Goal: Task Accomplishment & Management: Complete application form

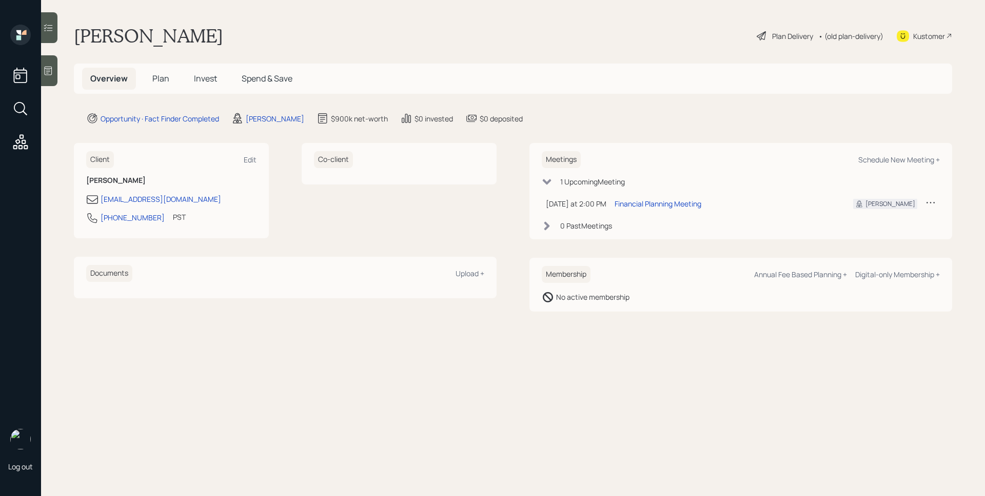
click at [51, 70] on icon at bounding box center [48, 71] width 10 height 10
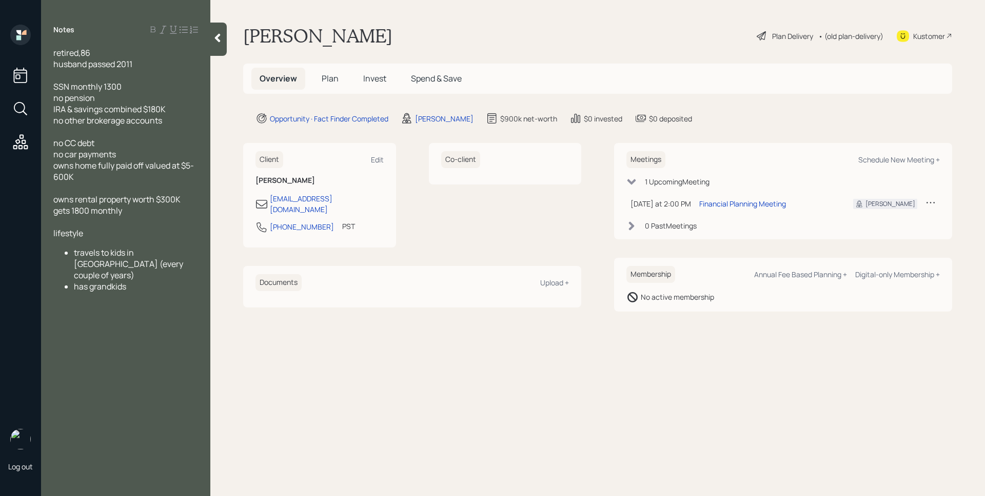
click at [336, 81] on span "Plan" at bounding box center [330, 78] width 17 height 11
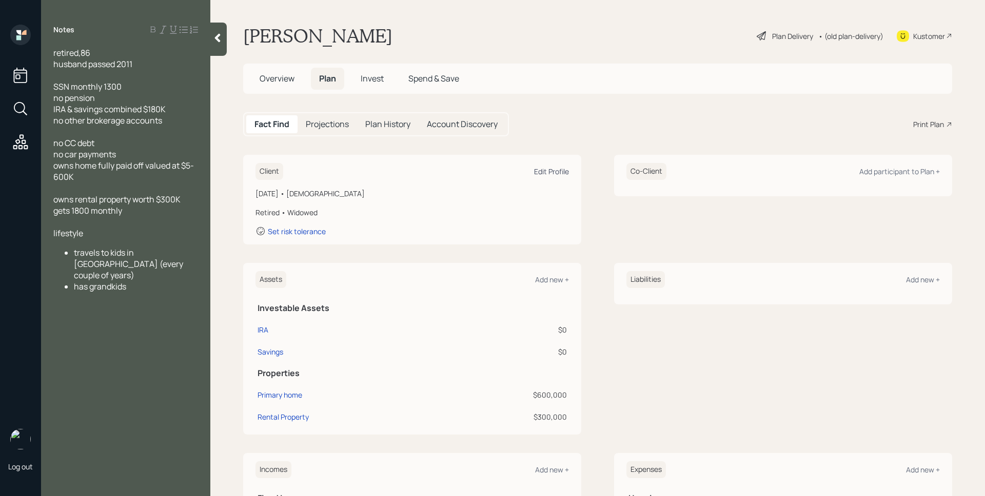
click at [547, 172] on div "Edit Profile" at bounding box center [551, 172] width 35 height 10
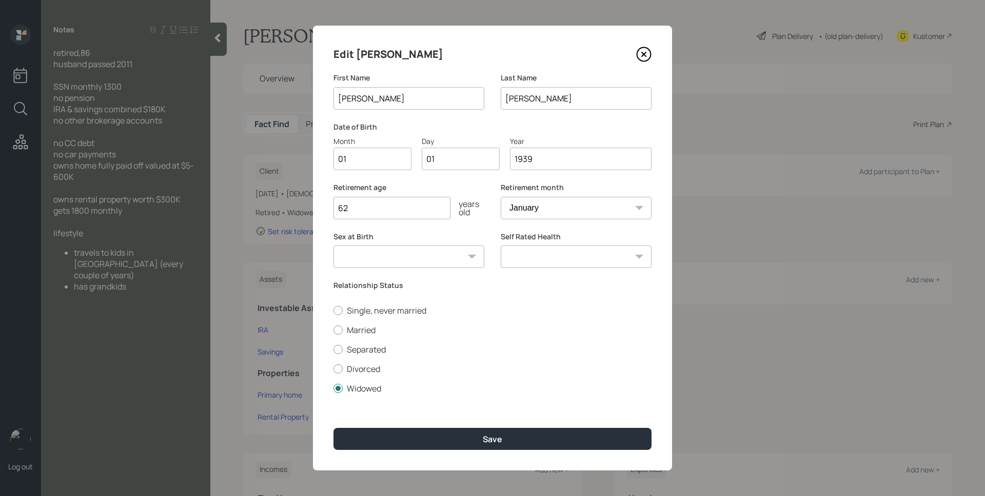
click at [366, 161] on input "01" at bounding box center [372, 159] width 78 height 23
type input "02"
type input "0"
type input "25"
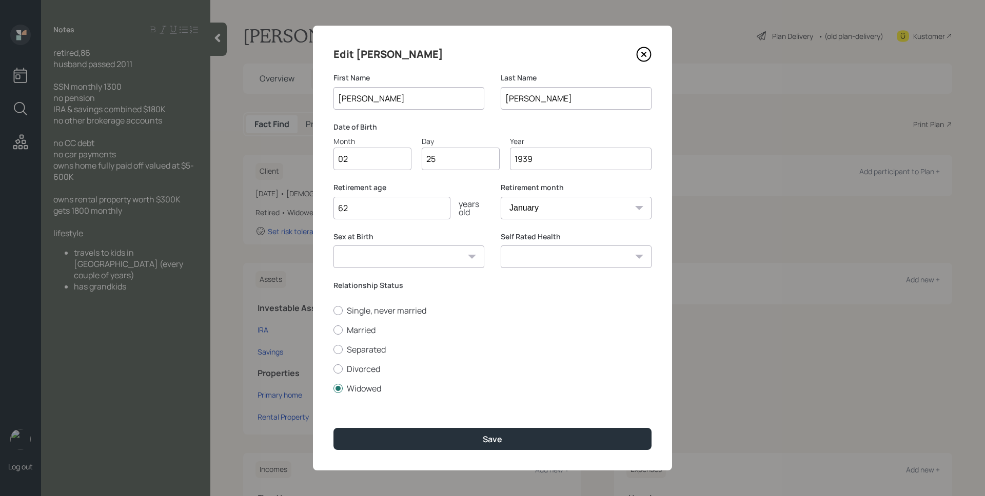
click at [398, 206] on input "62" at bounding box center [391, 208] width 117 height 23
click at [399, 206] on input "62" at bounding box center [391, 208] width 117 height 23
click at [386, 199] on input "62" at bounding box center [391, 208] width 117 height 23
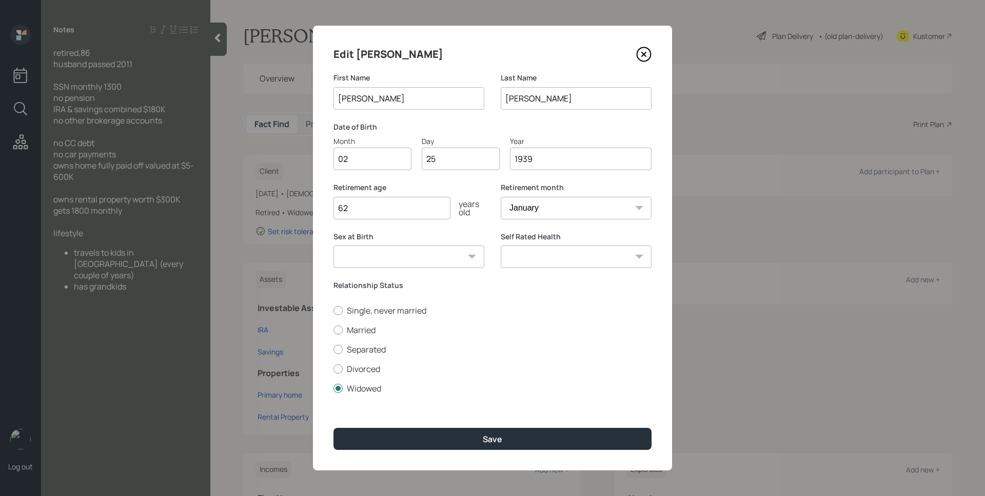
click at [386, 199] on input "62" at bounding box center [391, 208] width 117 height 23
click at [388, 207] on input "62" at bounding box center [391, 208] width 117 height 23
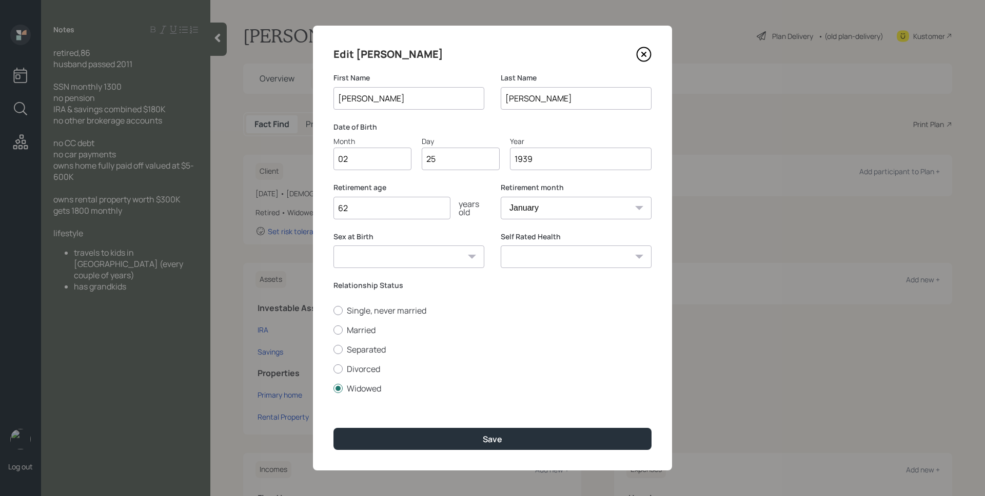
click at [388, 207] on input "62" at bounding box center [391, 208] width 117 height 23
type input "6"
type input "72"
click at [551, 206] on select "January February March April May June July August September October November De…" at bounding box center [576, 208] width 151 height 23
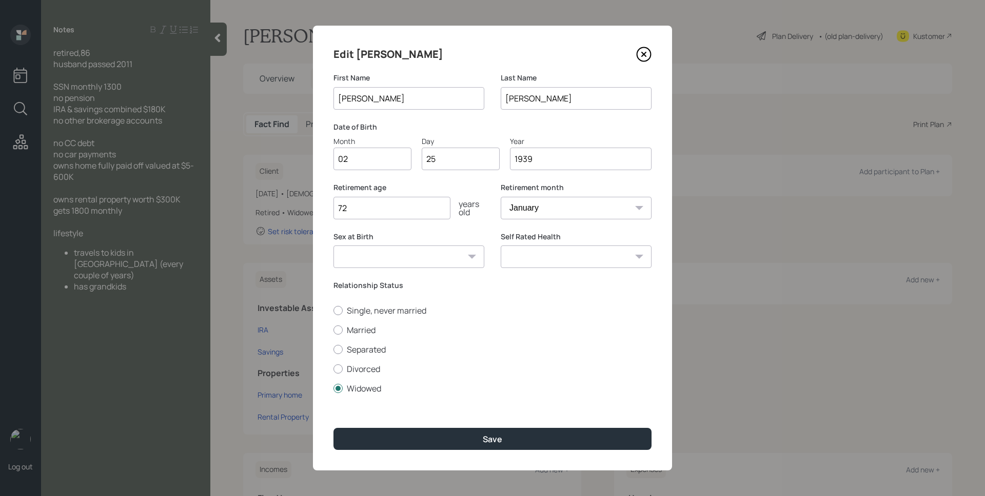
select select "2"
click at [501, 197] on select "January February March April May June July August September October November De…" at bounding box center [576, 208] width 151 height 23
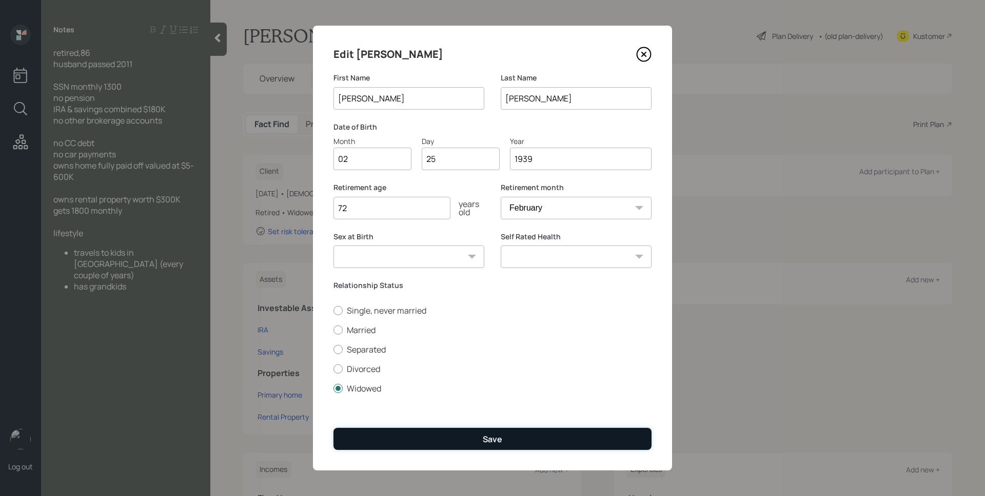
click at [540, 440] on button "Save" at bounding box center [492, 439] width 318 height 22
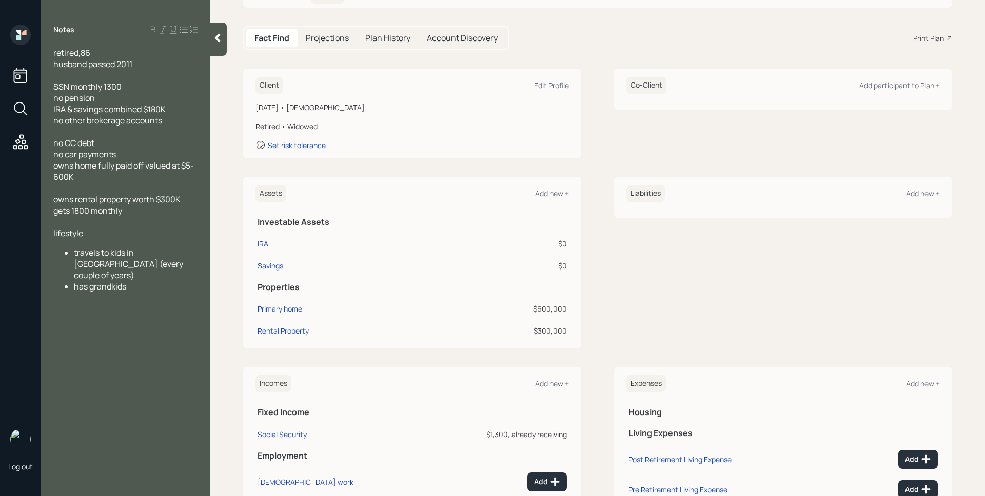
scroll to position [81, 0]
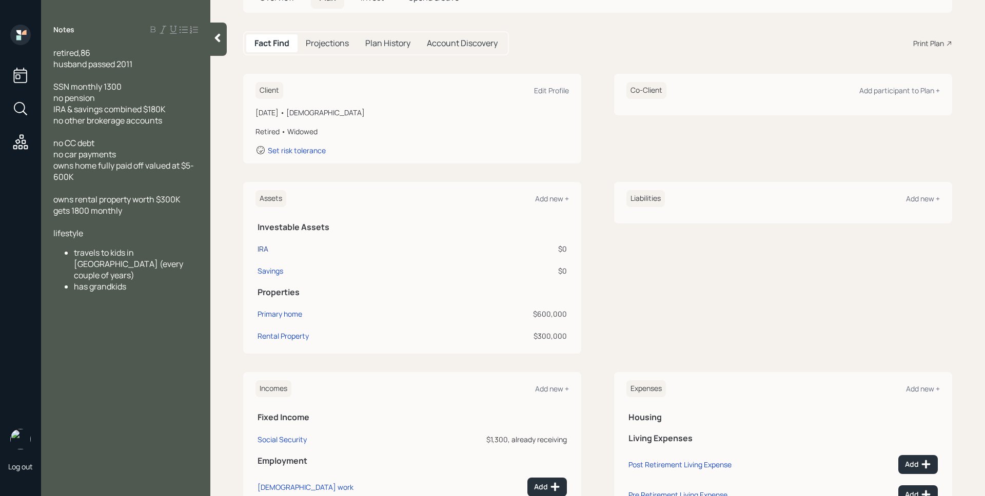
click at [268, 248] on div "IRA" at bounding box center [262, 249] width 11 height 11
select select "ira"
select select "balanced"
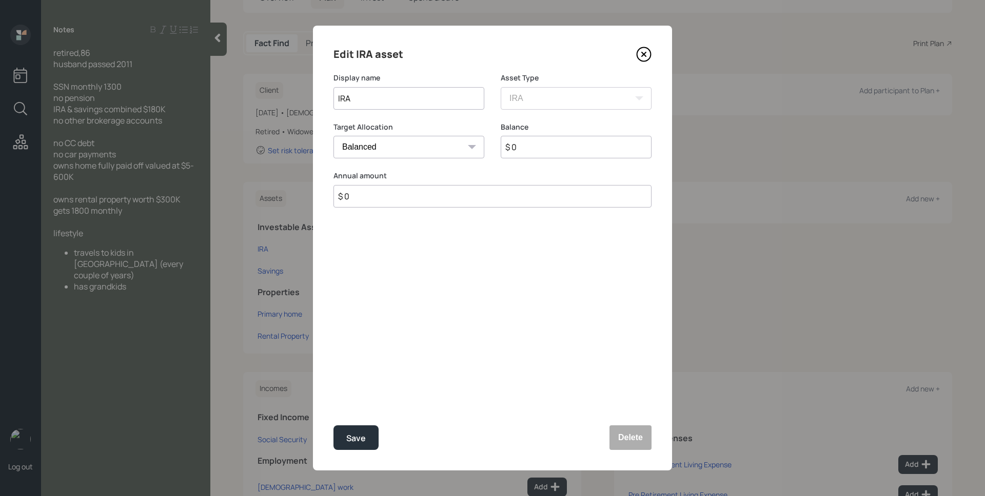
click at [602, 153] on input "$ 0" at bounding box center [576, 147] width 151 height 23
type input "$ 90,000"
type input "$ 0"
click at [333, 426] on button "Save" at bounding box center [355, 438] width 45 height 25
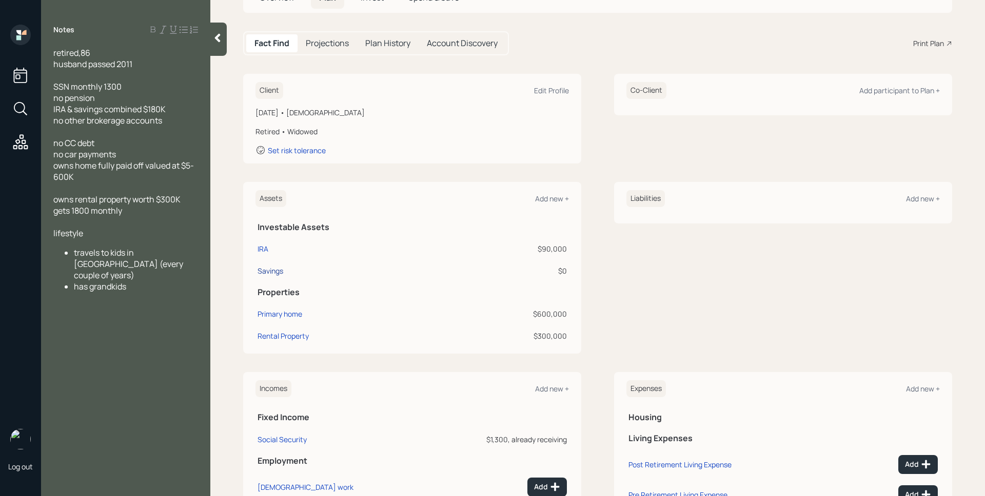
click at [270, 271] on div "Savings" at bounding box center [270, 271] width 26 height 11
select select "cash"
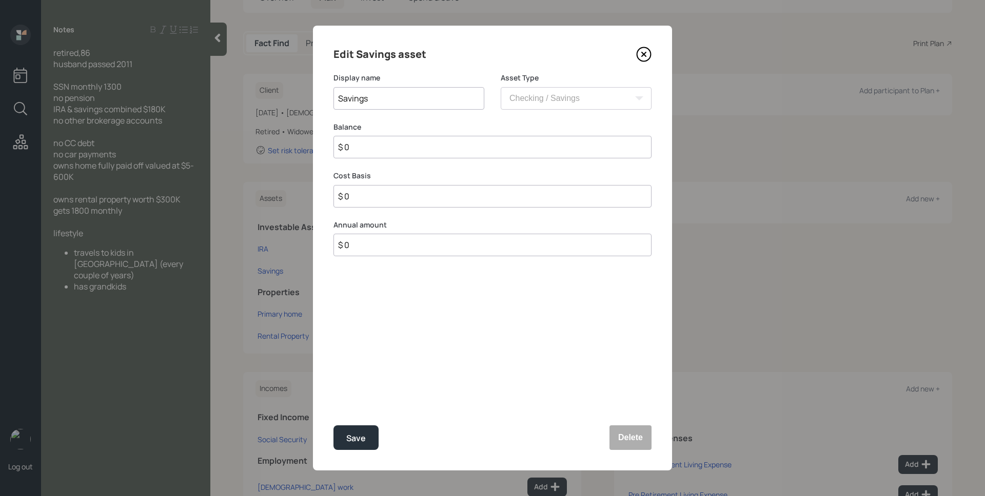
click at [422, 149] on input "$ 0" at bounding box center [492, 147] width 318 height 23
type input "$ 9"
type input "$ 90"
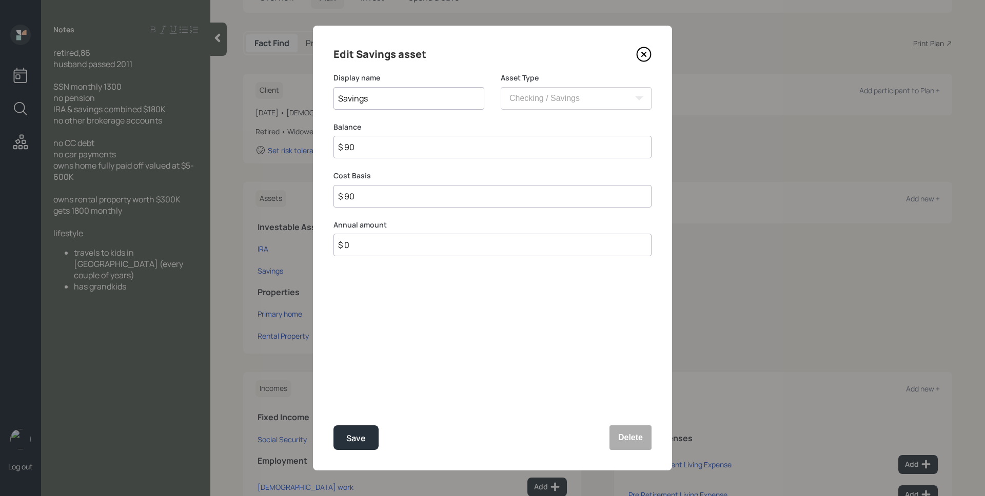
type input "$ 900"
type input "$ 9,000"
type input "$ 90,000"
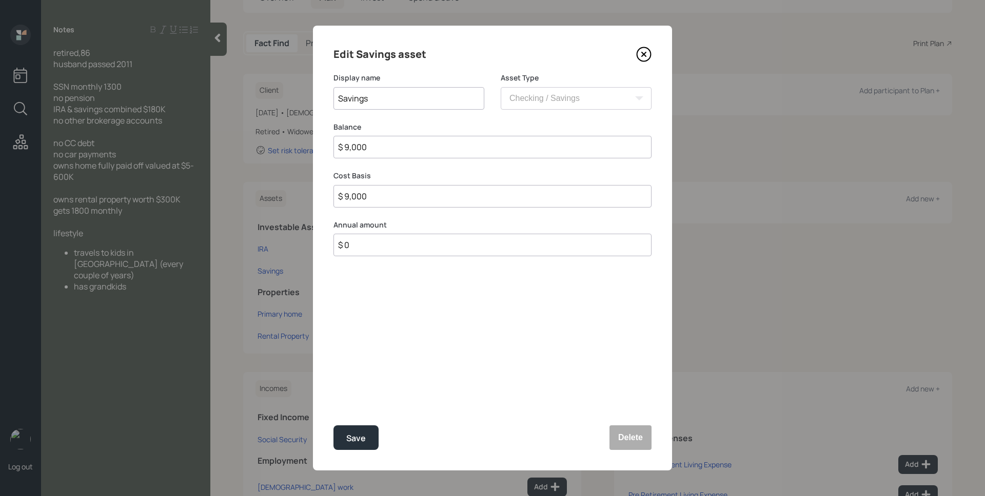
type input "$ 90,000"
click at [333, 426] on button "Save" at bounding box center [355, 438] width 45 height 25
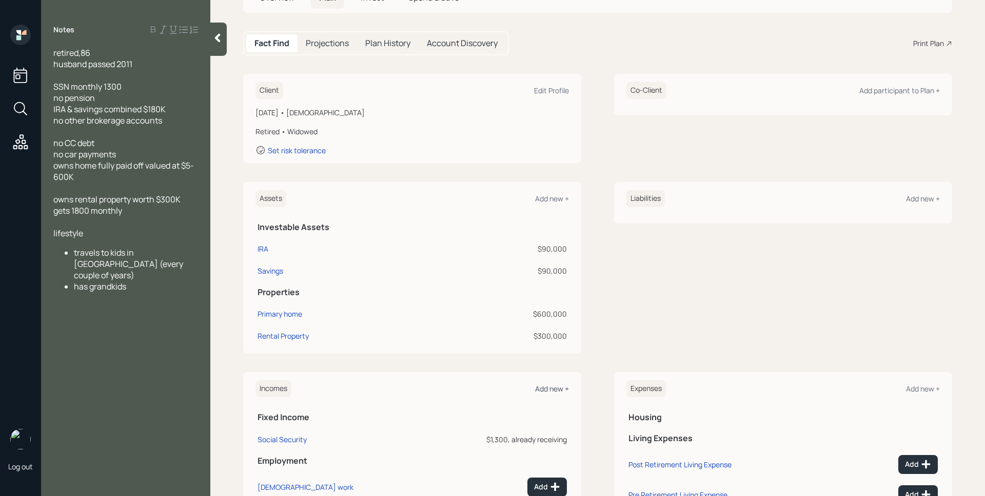
click at [542, 386] on div "Add new +" at bounding box center [552, 389] width 34 height 10
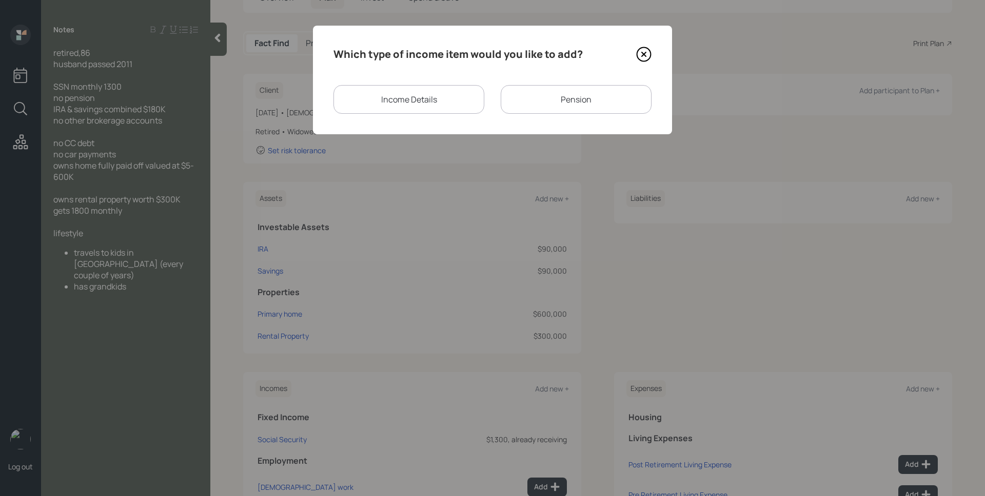
click at [646, 53] on icon at bounding box center [643, 54] width 15 height 15
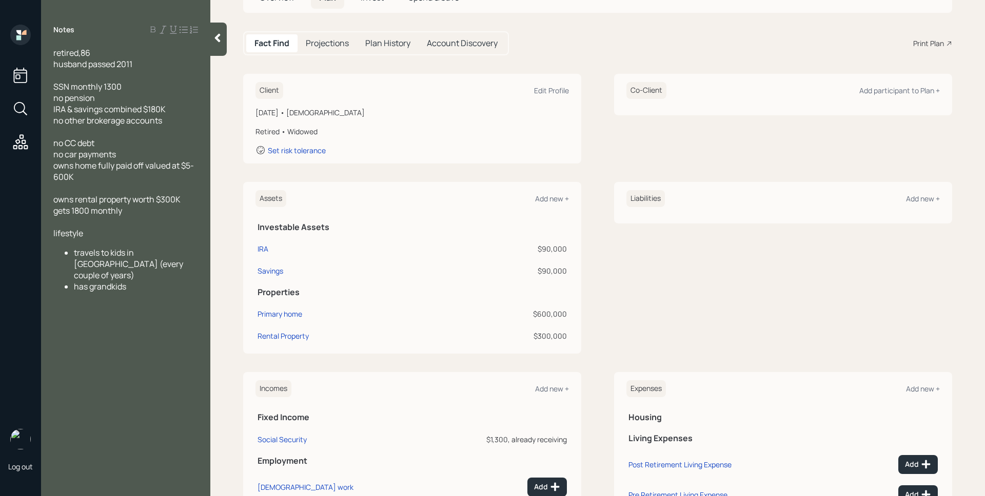
click at [554, 382] on div "Incomes Add new +" at bounding box center [411, 389] width 313 height 17
click at [555, 387] on div "Add new +" at bounding box center [552, 389] width 34 height 10
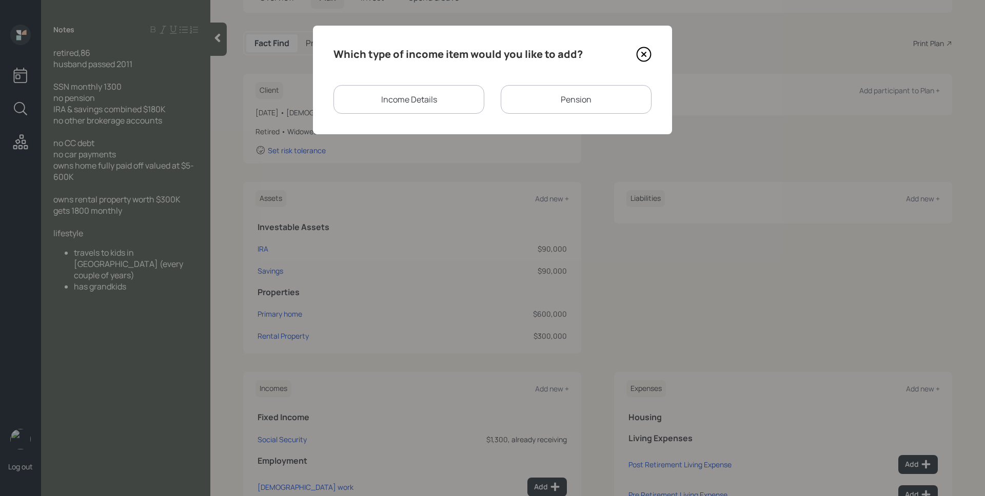
click at [614, 104] on div "Pension" at bounding box center [576, 99] width 151 height 29
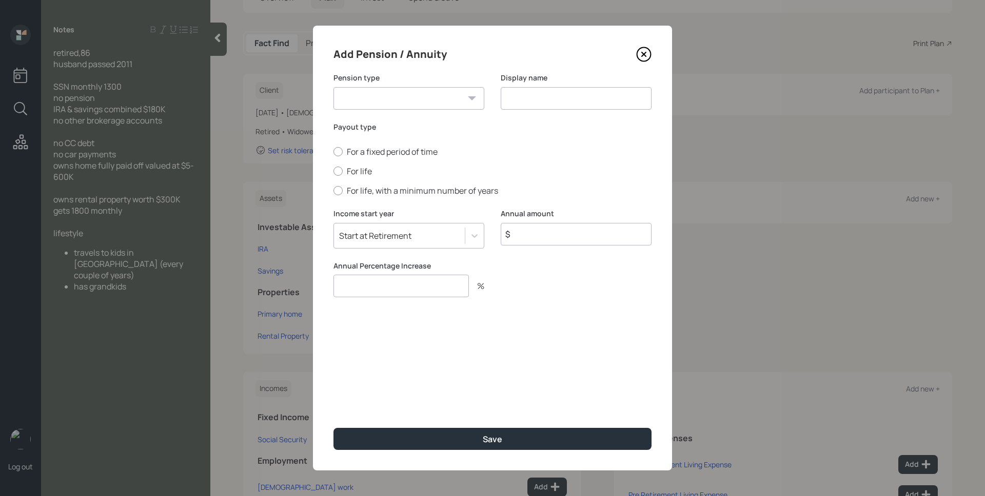
click at [415, 87] on select "Pension Annuity" at bounding box center [408, 98] width 151 height 23
select select "pension"
click at [333, 87] on select "Pension Annuity" at bounding box center [408, 98] width 151 height 23
click at [535, 101] on input at bounding box center [576, 98] width 151 height 23
type input "Pension"
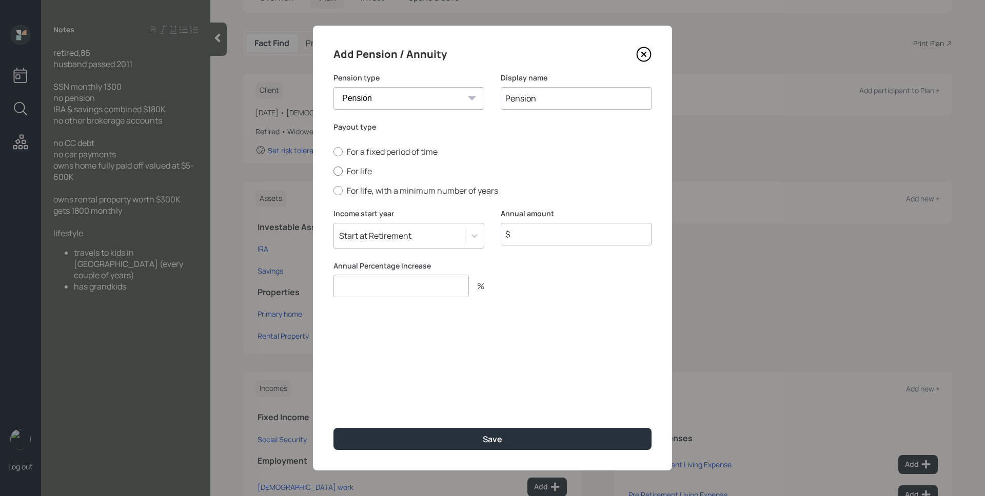
click at [365, 173] on label "For life" at bounding box center [492, 171] width 318 height 11
click at [333, 172] on input "For life" at bounding box center [333, 171] width 1 height 1
radio input "true"
click at [553, 241] on input "$" at bounding box center [576, 234] width 151 height 23
type input "$ 1,200"
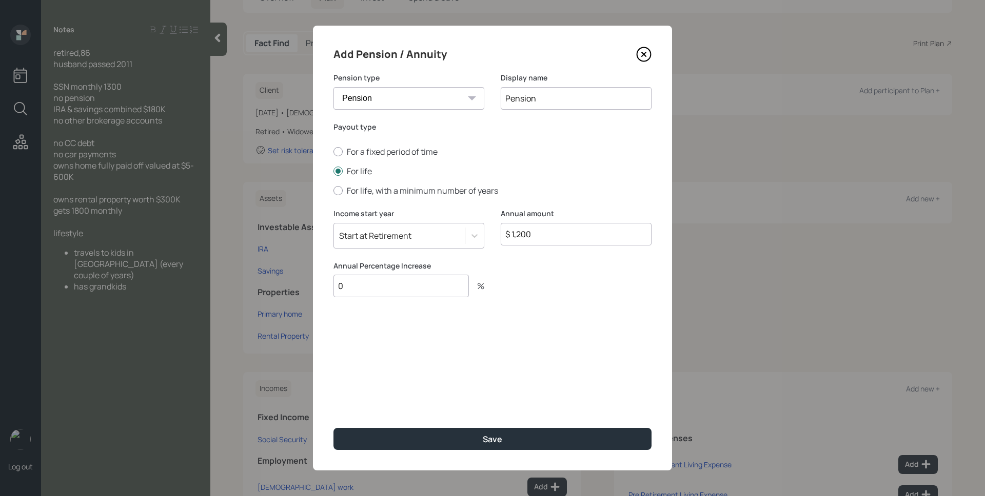
type input "0"
click at [333, 428] on button "Save" at bounding box center [492, 439] width 318 height 22
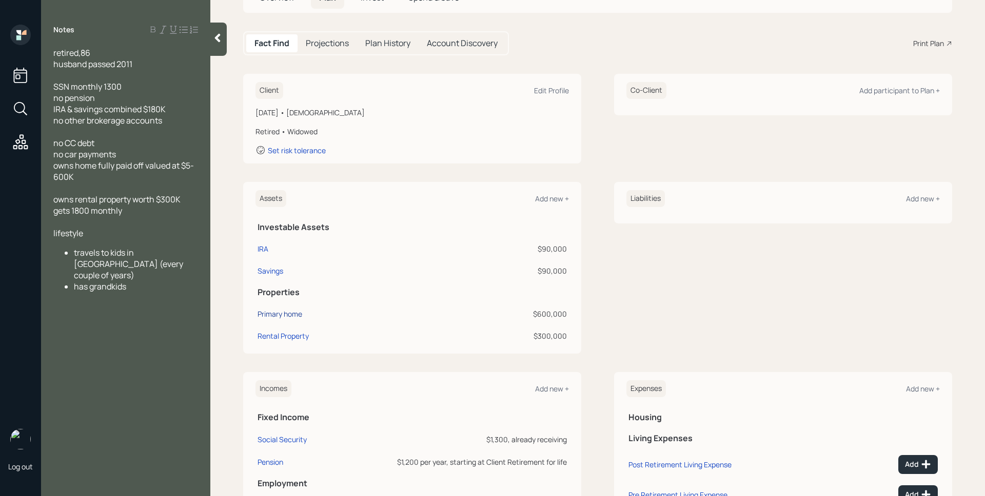
click at [287, 316] on div "Primary home" at bounding box center [279, 314] width 45 height 11
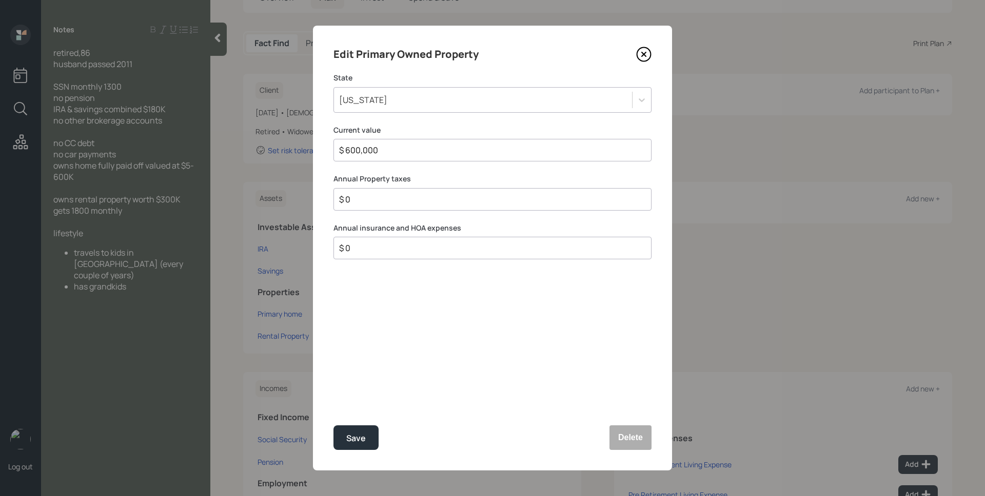
click at [434, 200] on input "$ 0" at bounding box center [488, 199] width 301 height 12
type input "$ 6,000"
click at [333, 426] on button "Save" at bounding box center [355, 438] width 45 height 25
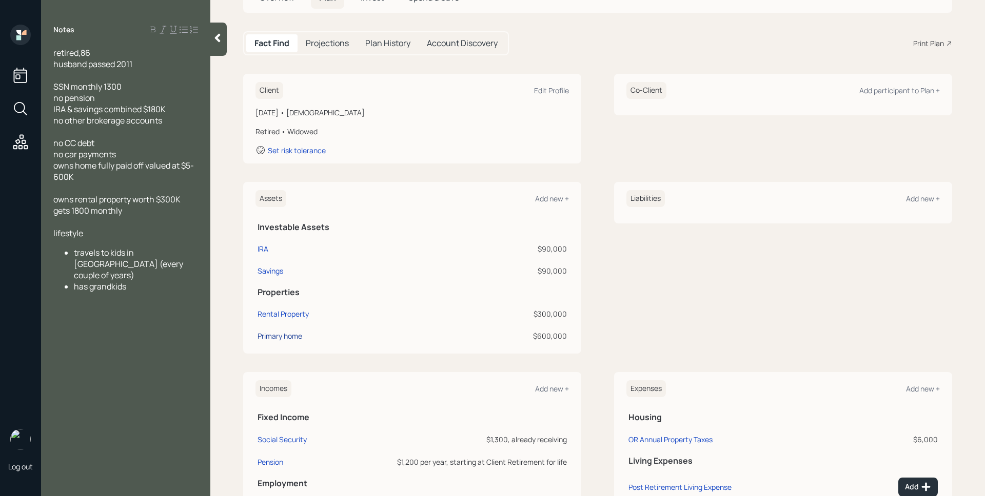
click at [288, 334] on div "Primary home" at bounding box center [279, 336] width 45 height 11
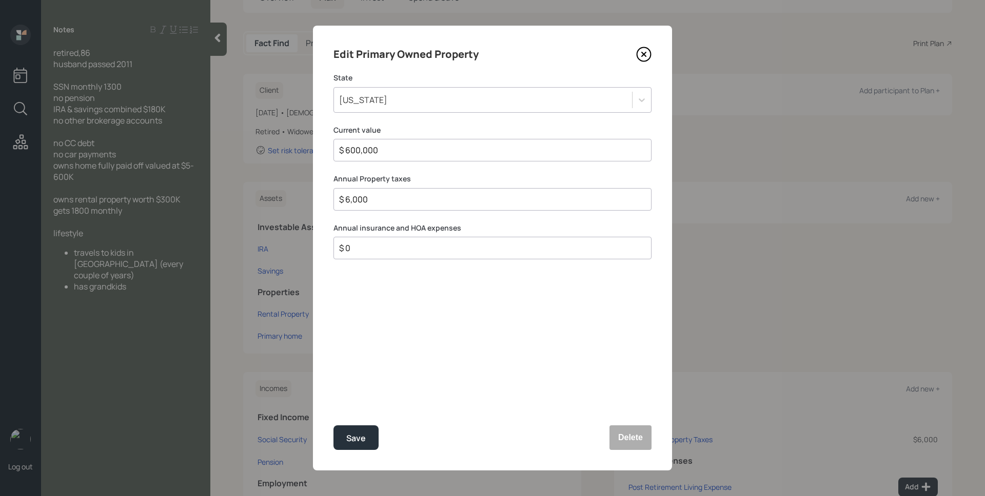
click at [407, 197] on input "$ 6,000" at bounding box center [488, 199] width 301 height 12
click at [645, 54] on icon at bounding box center [643, 54] width 15 height 15
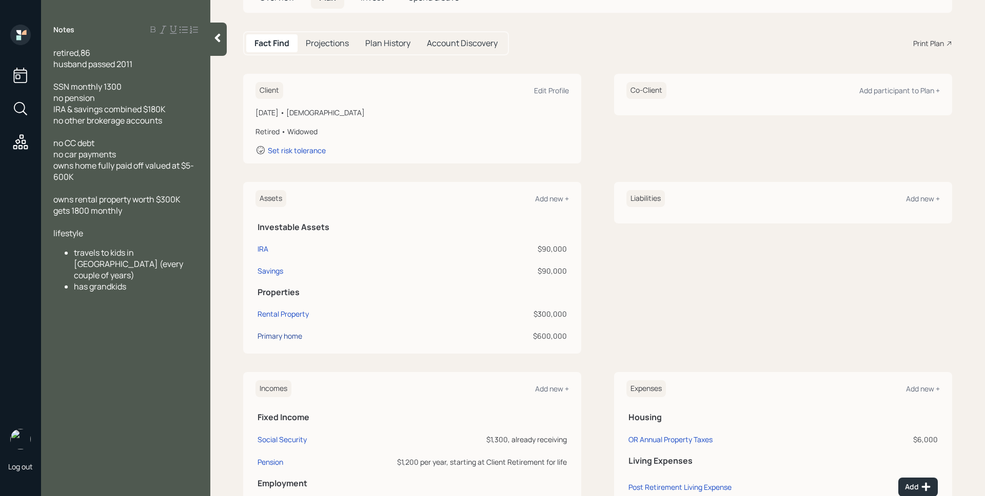
click at [284, 337] on div "Primary home" at bounding box center [279, 336] width 45 height 11
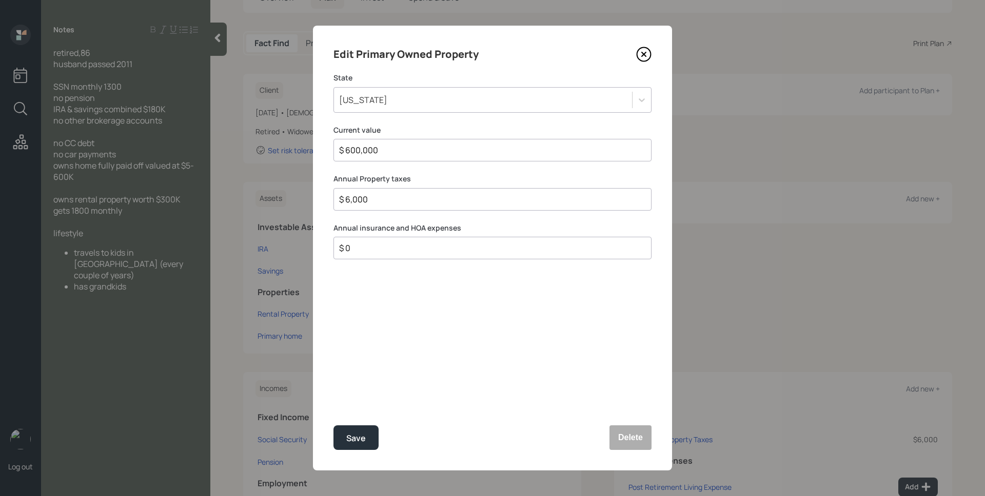
click at [414, 200] on input "$ 6,000" at bounding box center [488, 199] width 301 height 12
click at [644, 49] on icon at bounding box center [643, 54] width 15 height 15
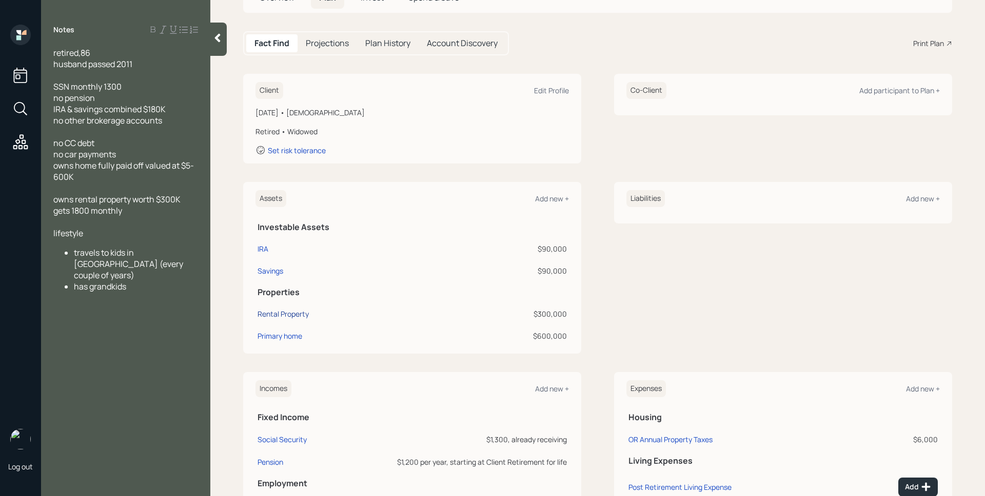
click at [272, 312] on div "Rental Property" at bounding box center [282, 314] width 51 height 11
select select "rental_property"
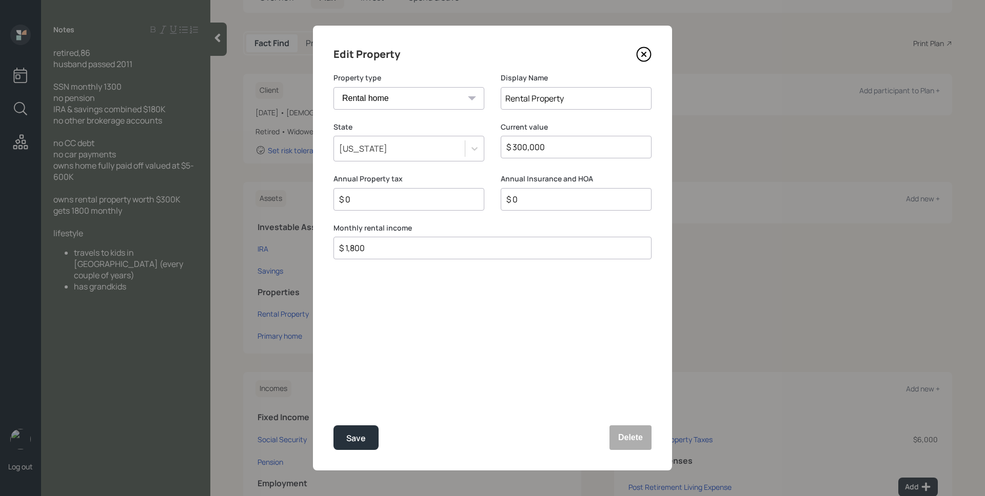
click at [423, 203] on input "$ 0" at bounding box center [404, 199] width 133 height 12
type input "$ 3,500"
click at [333, 426] on button "Save" at bounding box center [355, 438] width 45 height 25
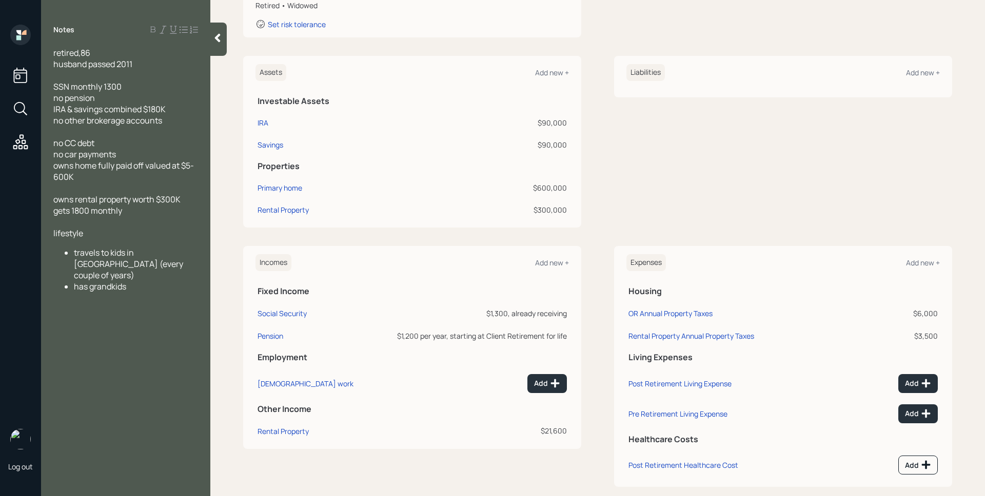
scroll to position [223, 0]
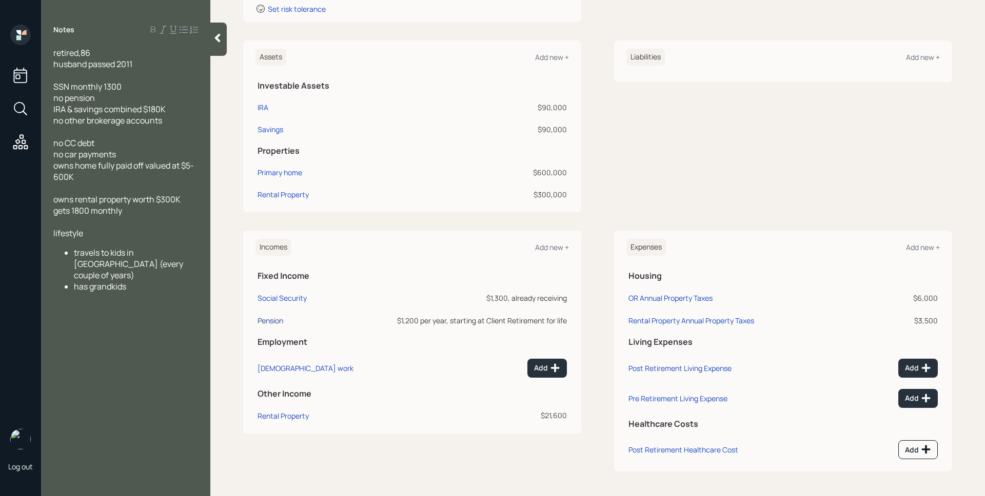
click at [278, 322] on div "Pension" at bounding box center [270, 321] width 26 height 10
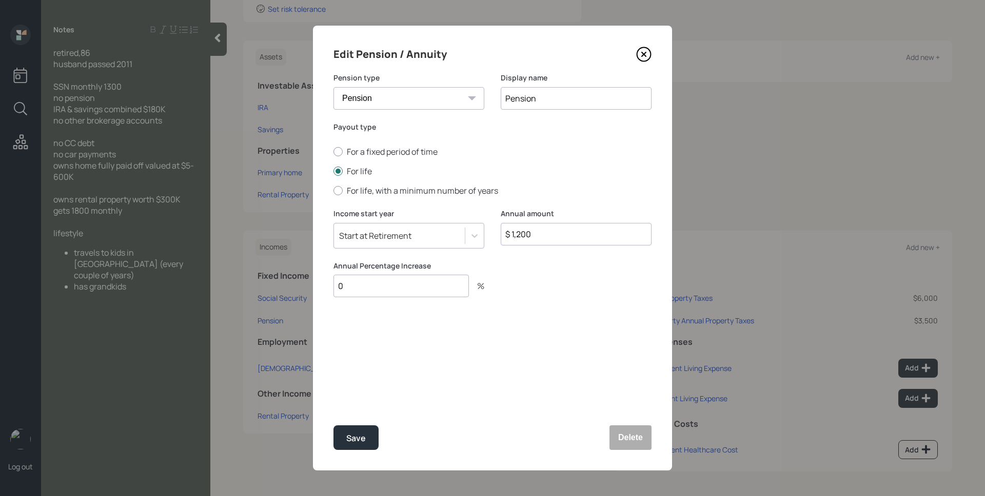
click at [541, 228] on input "$ 1,200" at bounding box center [576, 234] width 151 height 23
type input "$ 12,000"
click at [333, 426] on button "Save" at bounding box center [355, 438] width 45 height 25
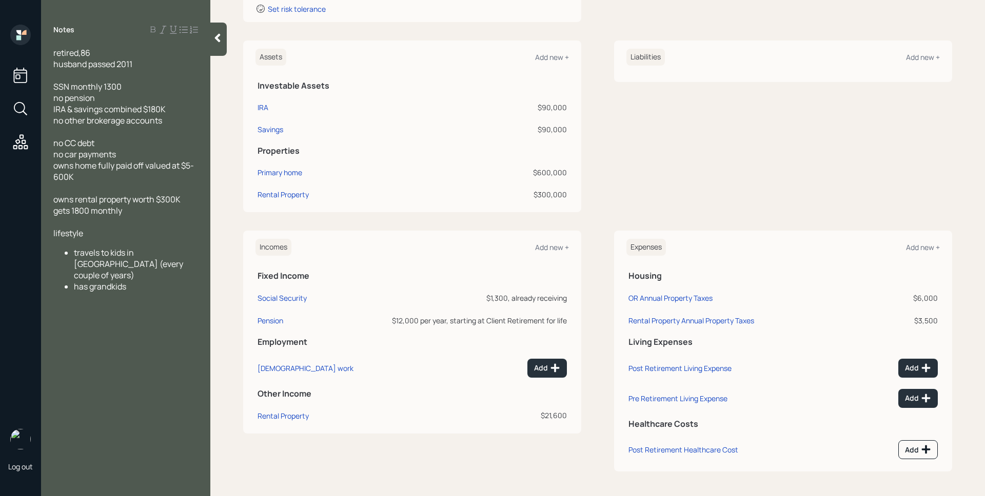
click at [776, 168] on div "Liabilities Add new +" at bounding box center [783, 127] width 338 height 172
click at [904, 376] on button "Add" at bounding box center [917, 368] width 39 height 19
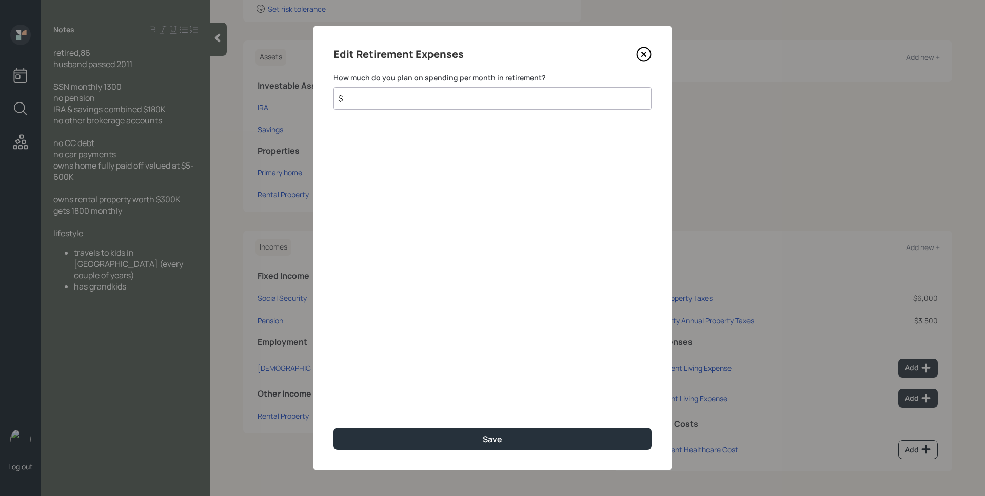
click at [480, 103] on input "$" at bounding box center [492, 98] width 318 height 23
type input "$ 4,000"
click at [333, 428] on button "Save" at bounding box center [492, 439] width 318 height 22
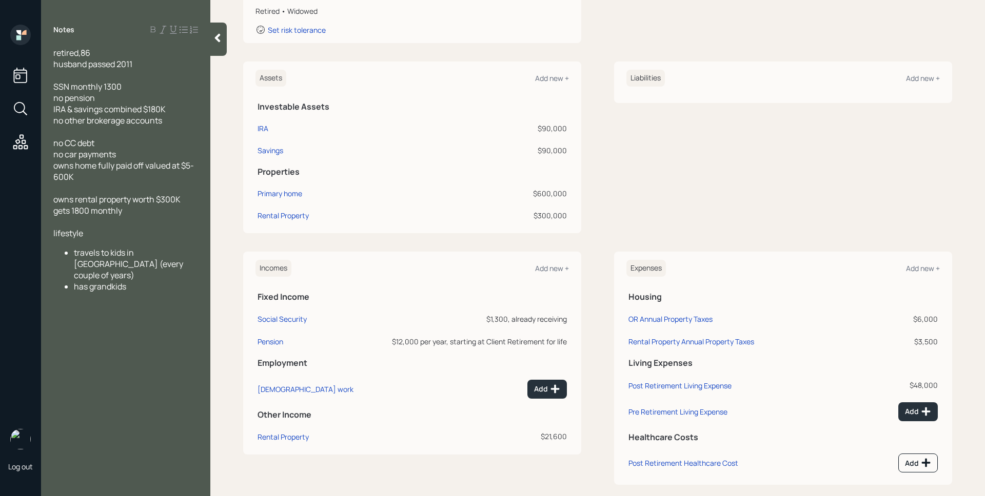
scroll to position [215, 0]
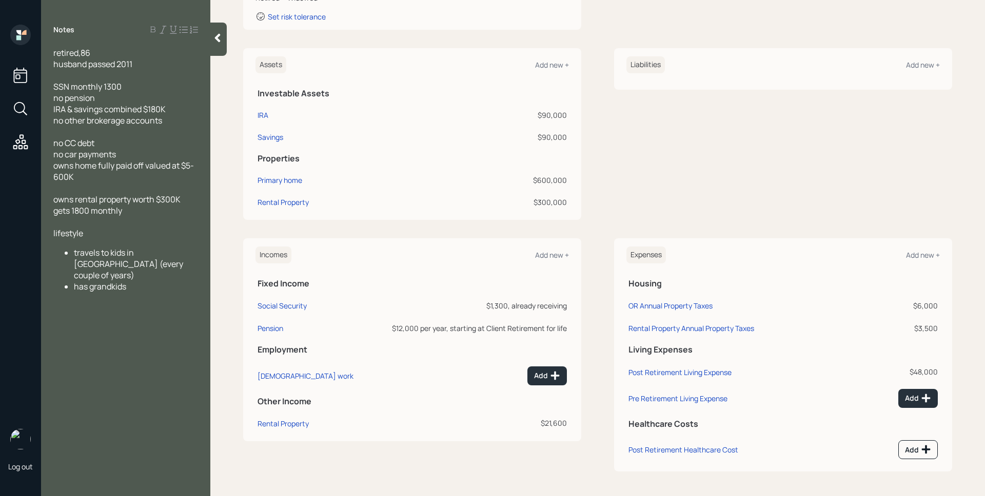
click at [923, 461] on td "Add" at bounding box center [900, 448] width 79 height 30
click at [921, 451] on icon at bounding box center [926, 450] width 10 height 10
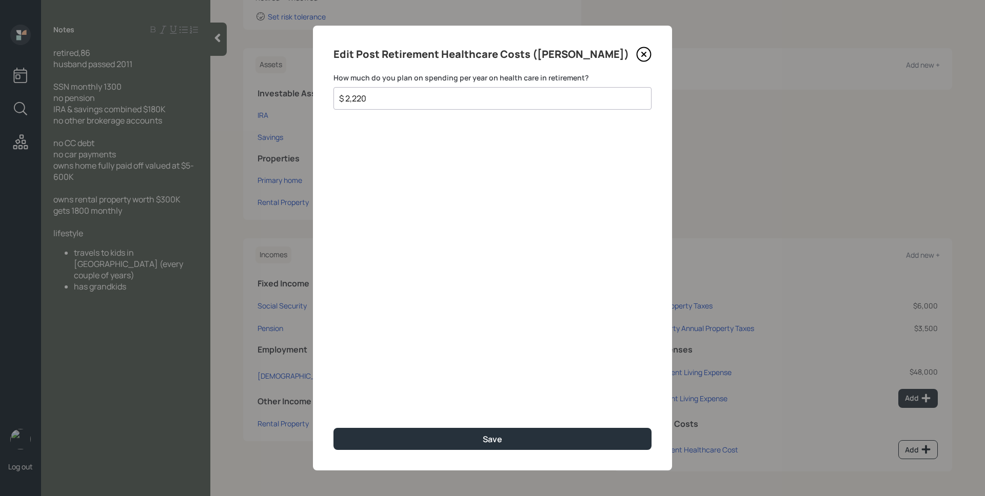
type input "$ 2,220"
click at [333, 428] on button "Save" at bounding box center [492, 439] width 318 height 22
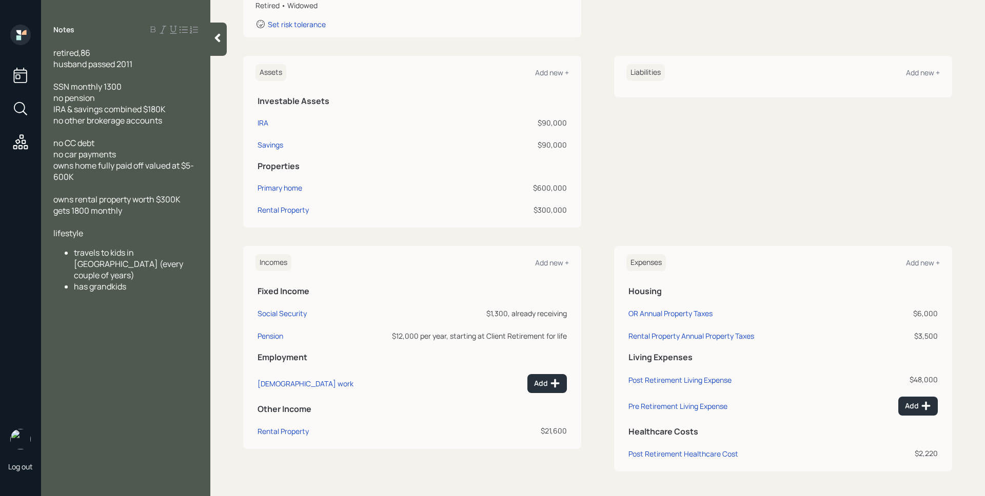
scroll to position [207, 0]
click at [293, 314] on div "Social Security" at bounding box center [281, 314] width 49 height 10
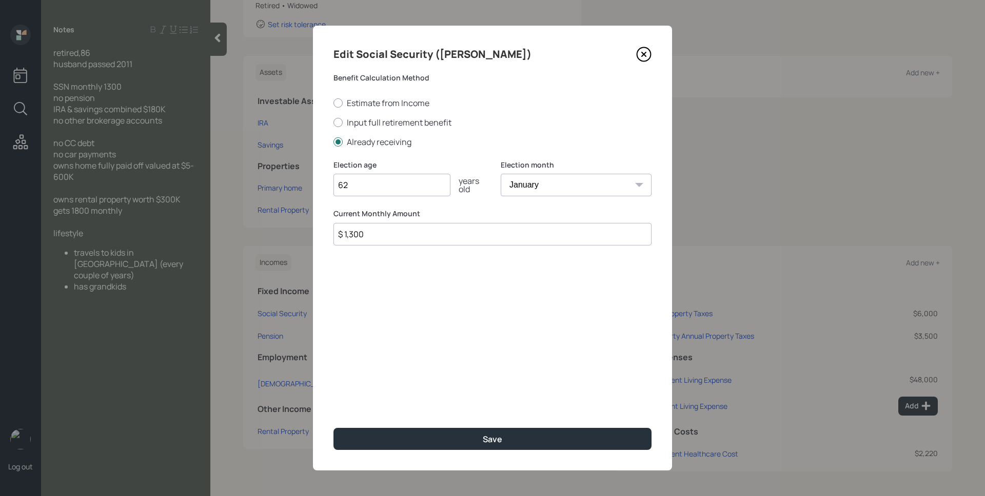
click at [506, 241] on input "$ 1,300" at bounding box center [492, 234] width 318 height 23
type input "$ 1,485"
click at [333, 428] on button "Save" at bounding box center [492, 439] width 318 height 22
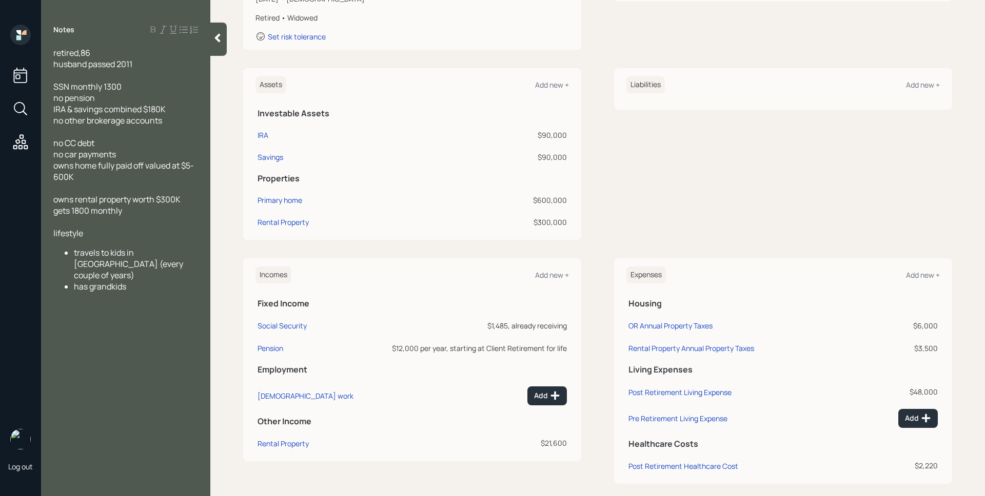
scroll to position [198, 0]
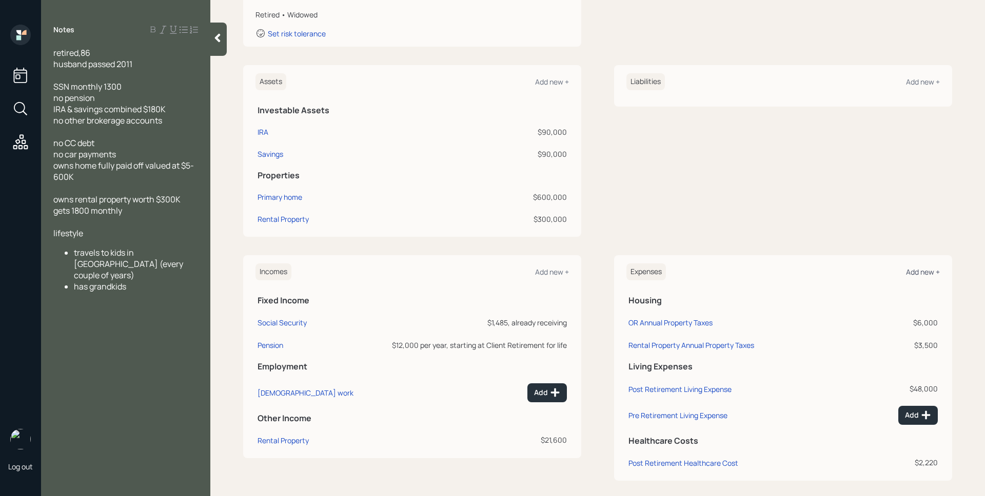
click at [906, 269] on div "Add new +" at bounding box center [923, 272] width 34 height 10
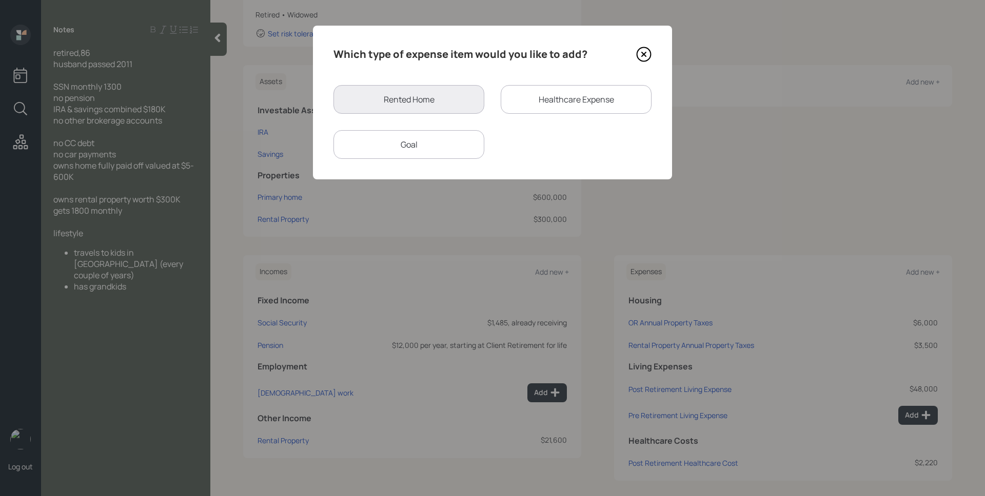
click at [639, 53] on icon at bounding box center [643, 54] width 15 height 15
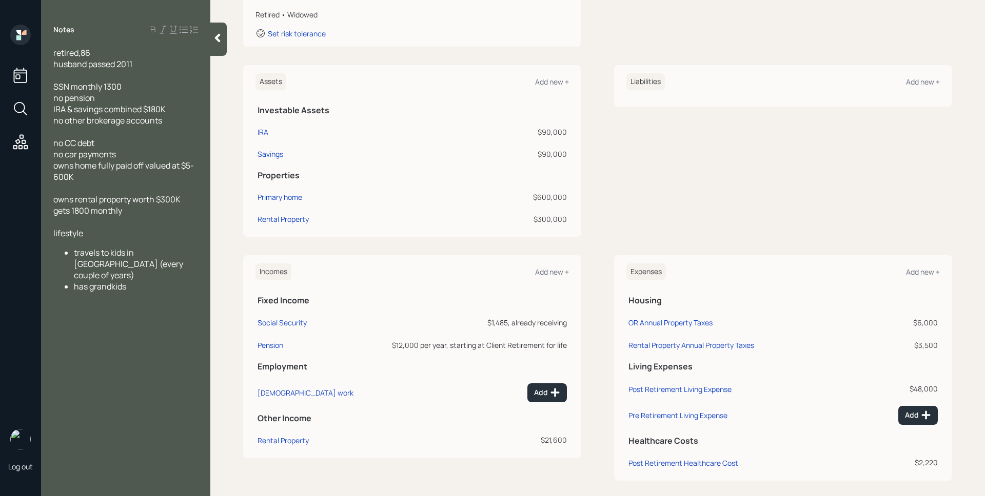
click at [704, 197] on div "Liabilities Add new +" at bounding box center [783, 151] width 338 height 172
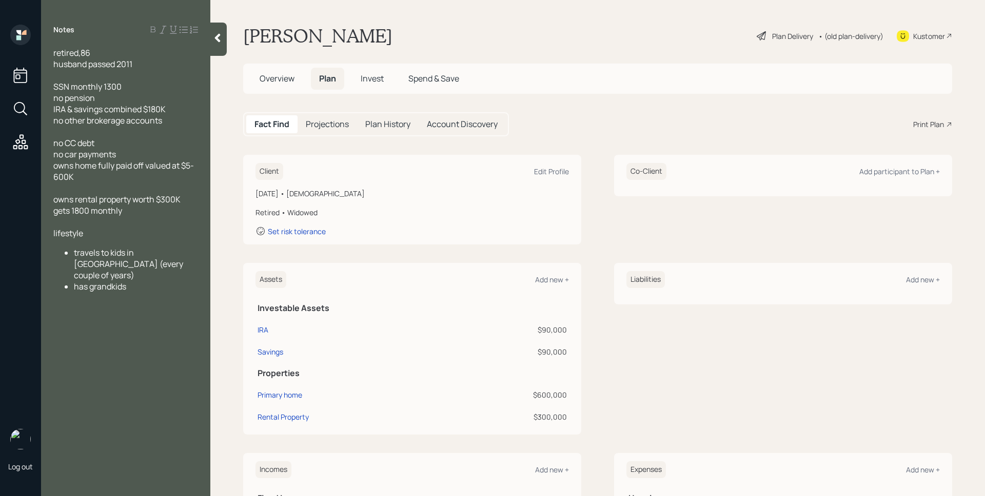
click at [787, 45] on div "Plan Delivery • (old plan-delivery)" at bounding box center [819, 36] width 129 height 23
click at [784, 35] on div "Plan Delivery" at bounding box center [792, 36] width 41 height 11
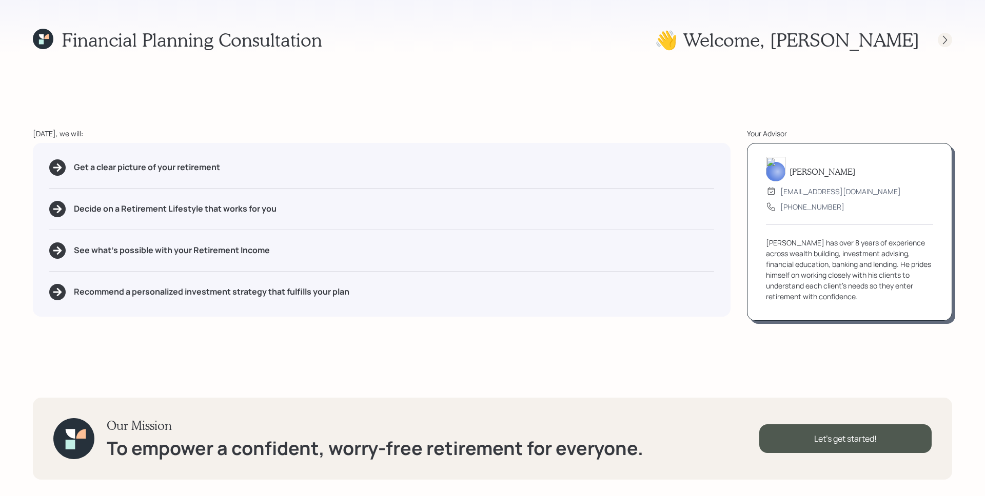
click at [942, 35] on icon at bounding box center [945, 40] width 10 height 10
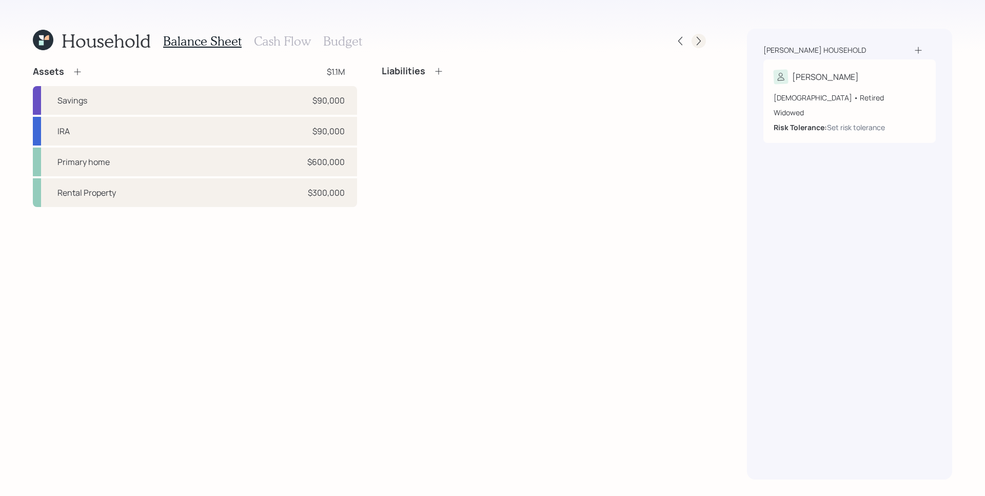
click at [697, 39] on icon at bounding box center [698, 41] width 10 height 10
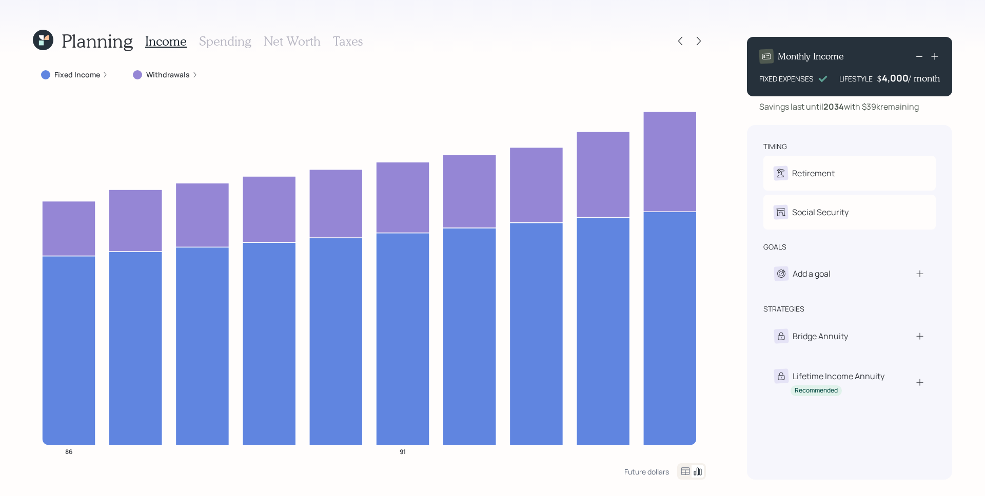
click at [171, 73] on label "Withdrawals" at bounding box center [168, 75] width 44 height 10
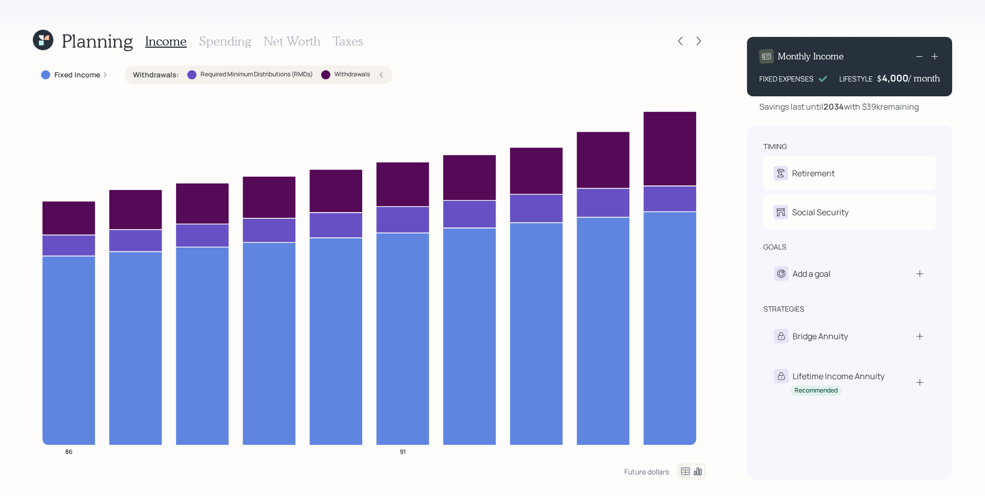
click at [362, 75] on label "Withdrawals" at bounding box center [351, 74] width 35 height 9
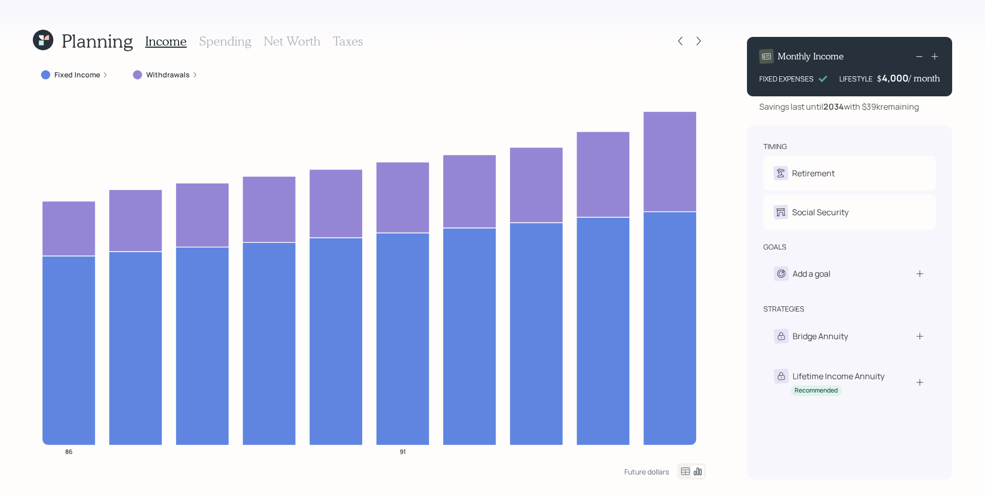
click at [180, 71] on label "Withdrawals" at bounding box center [168, 75] width 44 height 10
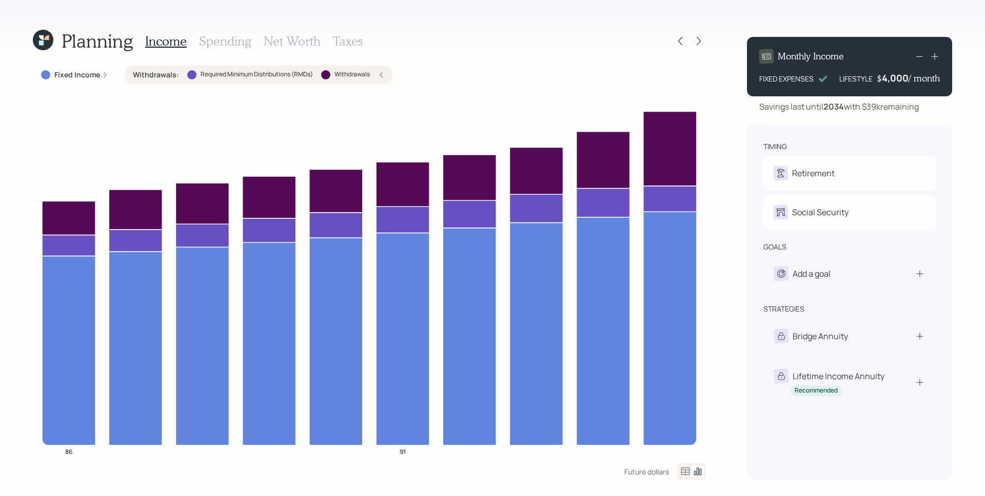
click at [683, 468] on icon at bounding box center [685, 472] width 12 height 12
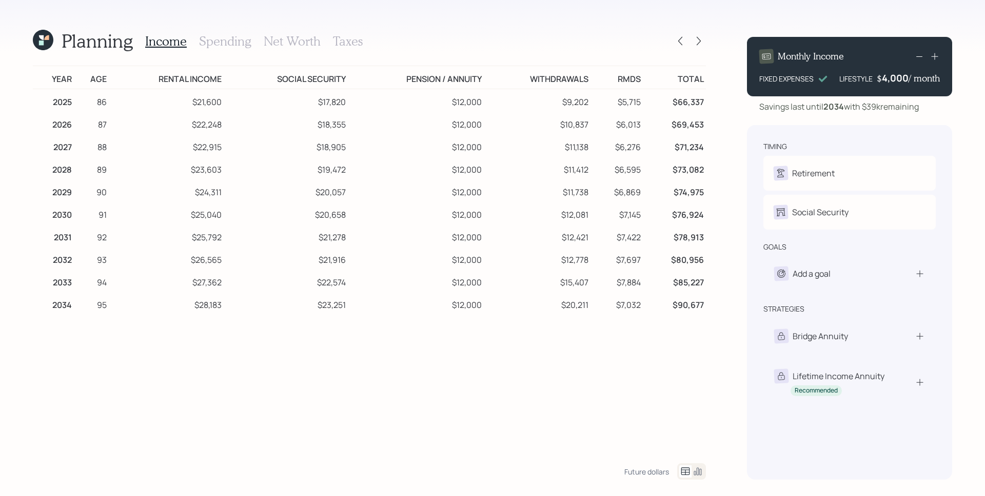
click at [309, 43] on h3 "Net Worth" at bounding box center [292, 41] width 57 height 15
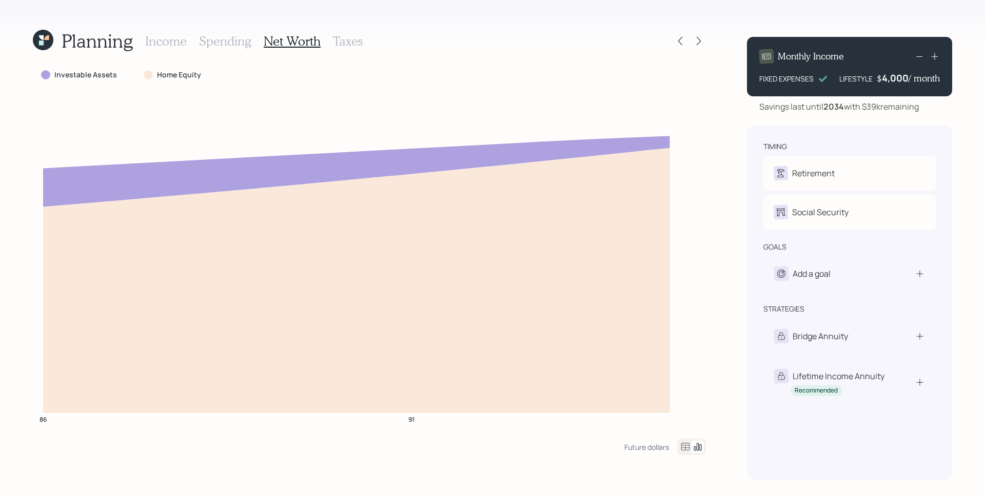
click at [682, 447] on icon at bounding box center [685, 447] width 12 height 12
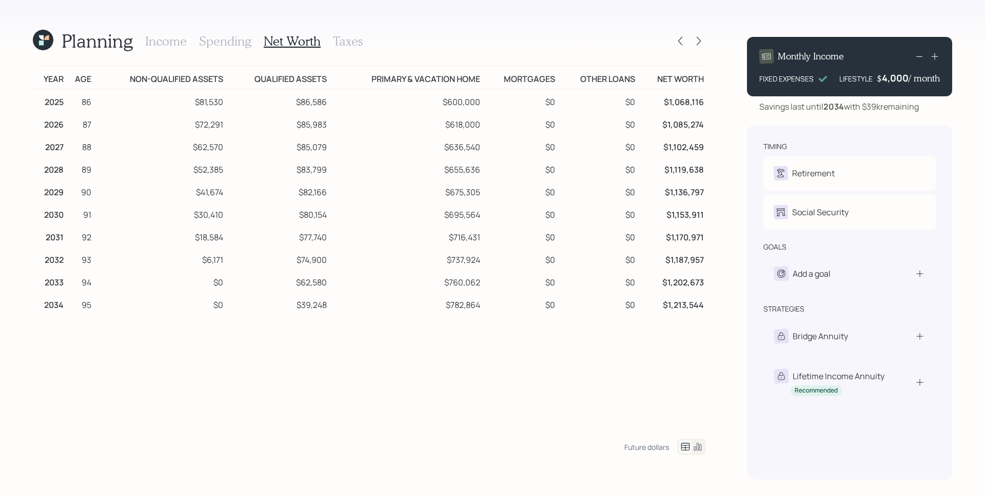
click at [448, 52] on div "Planning Income Spending Net Worth Taxes" at bounding box center [369, 41] width 673 height 25
click at [687, 41] on div at bounding box center [680, 41] width 14 height 14
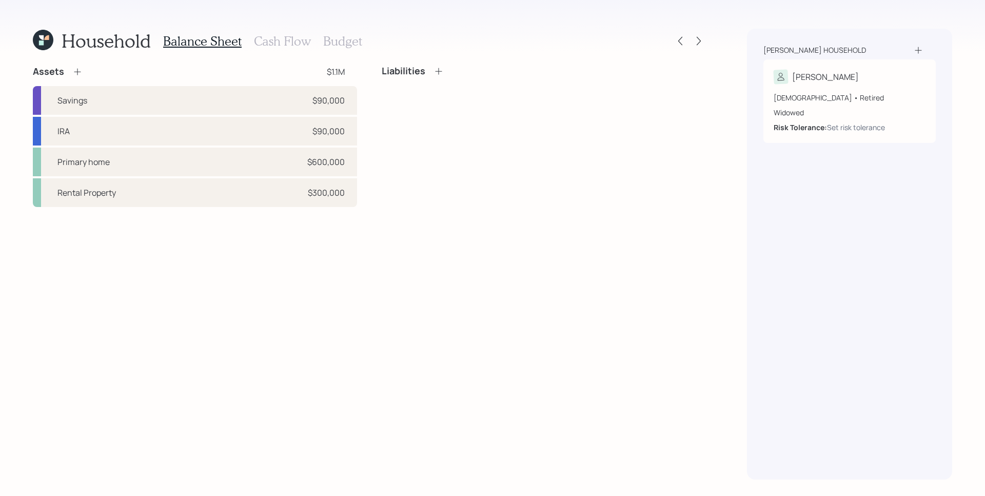
click at [690, 41] on div at bounding box center [689, 41] width 33 height 14
click at [697, 37] on icon at bounding box center [699, 41] width 4 height 9
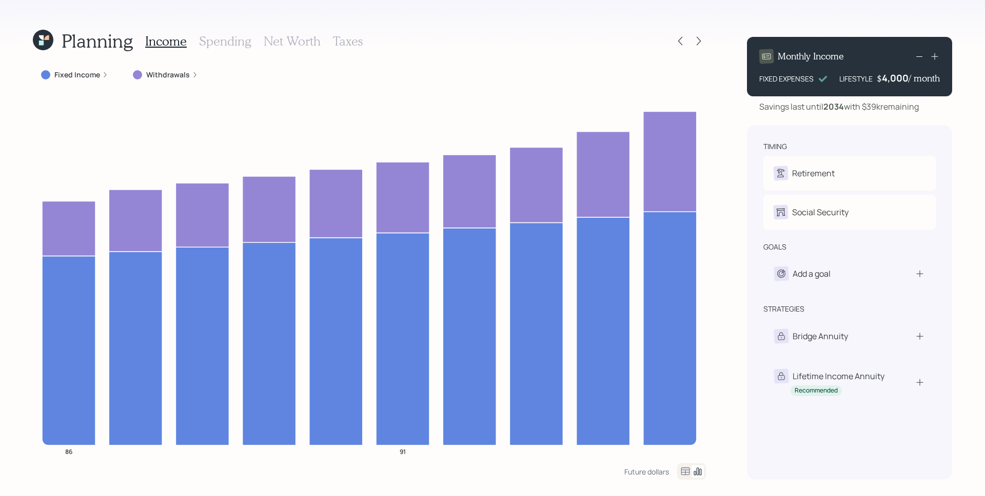
click at [184, 72] on label "Withdrawals" at bounding box center [168, 75] width 44 height 10
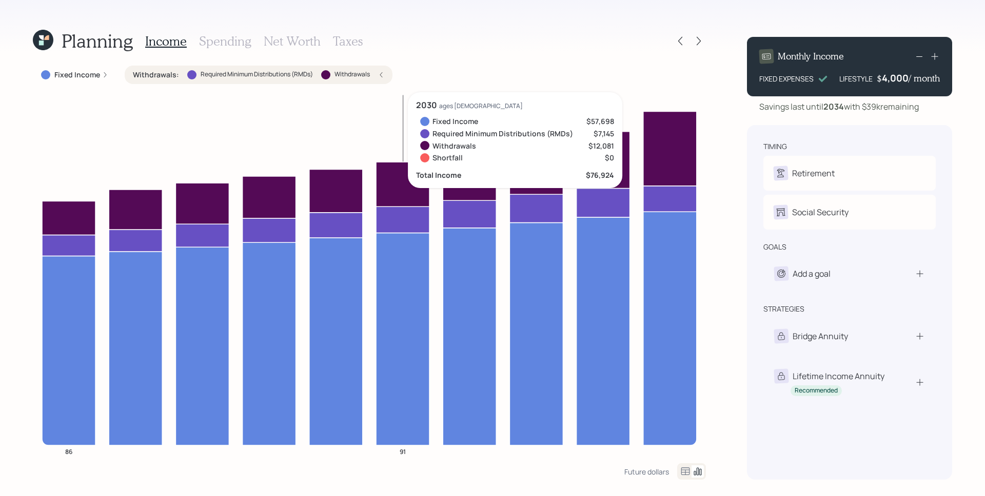
click at [371, 106] on icon "86 91" at bounding box center [369, 277] width 673 height 371
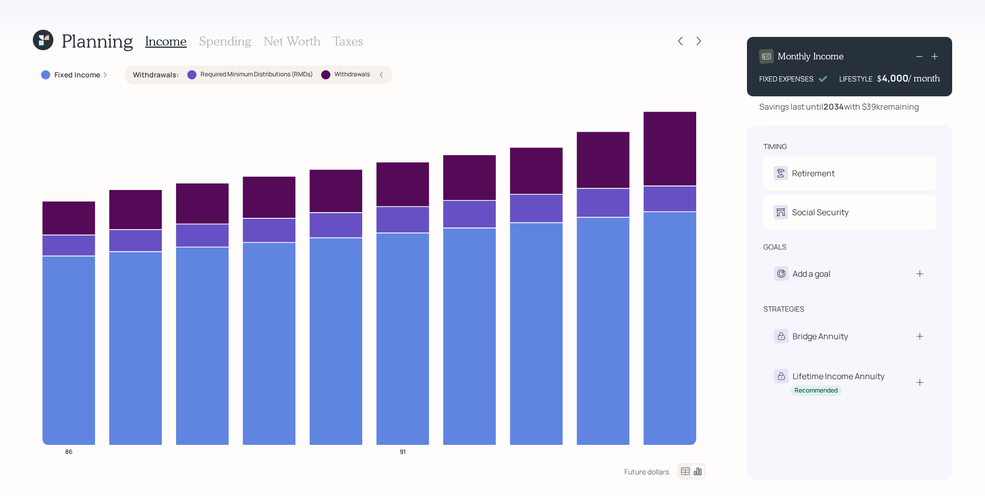
click at [375, 75] on div "Withdrawals : Required Minimum Distributions (RMDs) Withdrawals" at bounding box center [258, 75] width 251 height 10
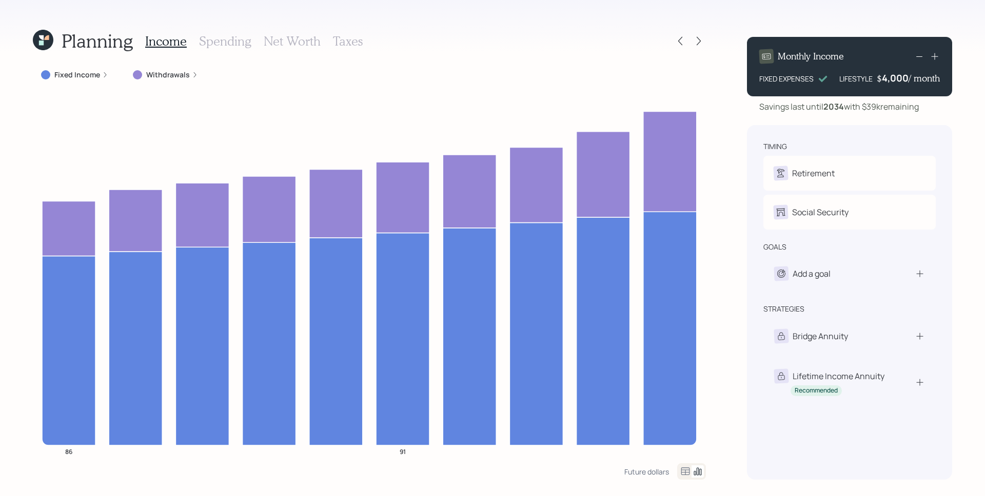
click at [939, 56] on icon at bounding box center [934, 56] width 10 height 10
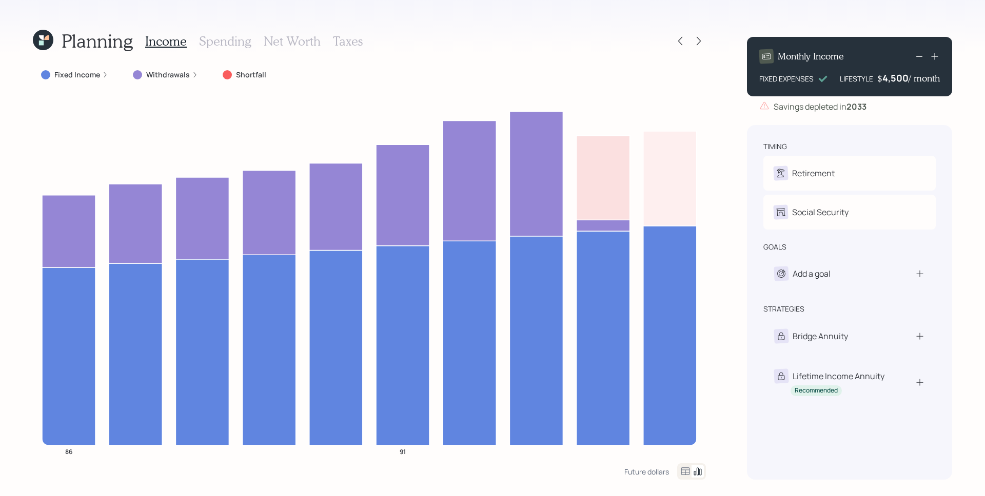
click at [916, 57] on icon at bounding box center [919, 56] width 12 height 12
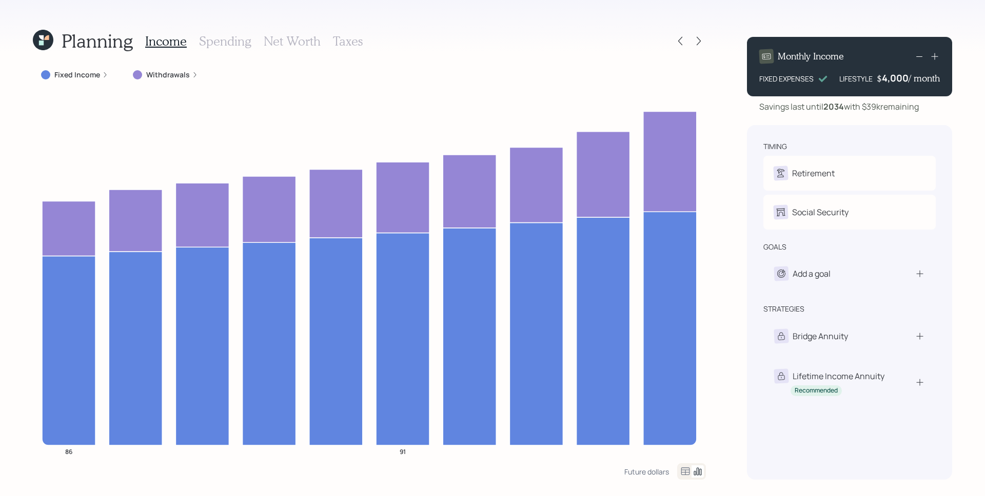
click at [98, 77] on label "Fixed Income" at bounding box center [77, 75] width 46 height 10
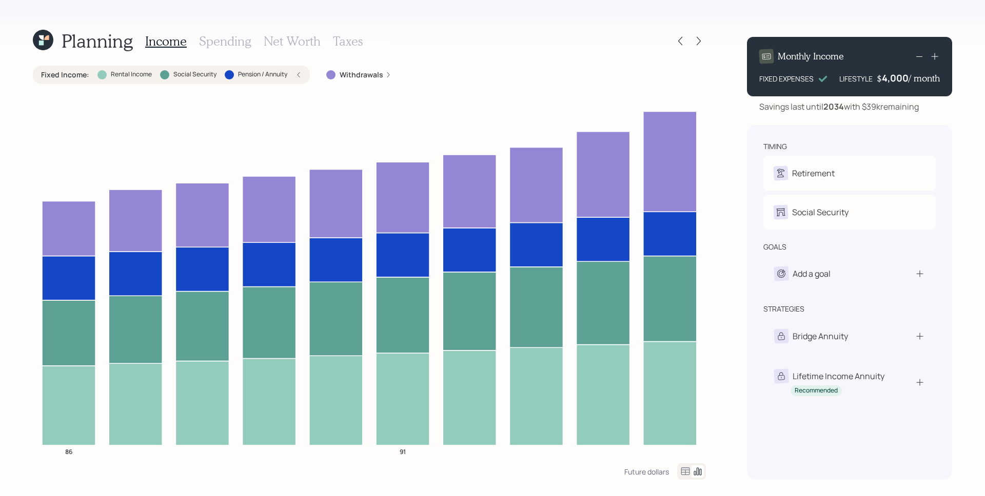
click at [294, 72] on div "Fixed Income : Rental Income Social Security Pension / Annuity" at bounding box center [171, 75] width 261 height 10
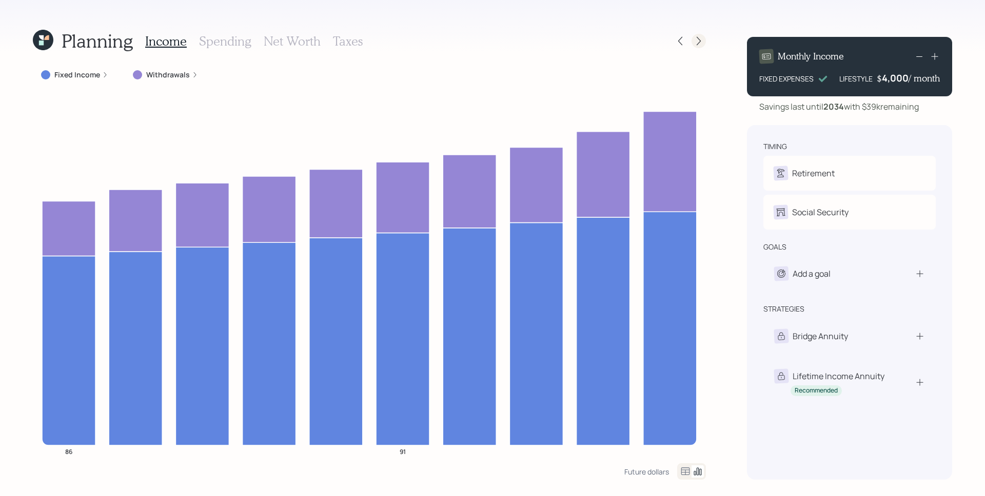
click at [698, 44] on icon at bounding box center [699, 41] width 4 height 9
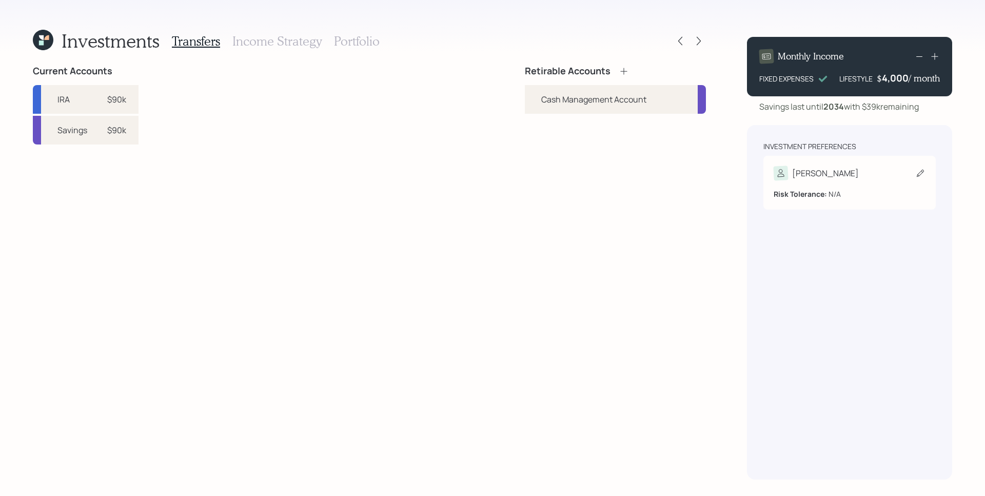
click at [820, 168] on div "[PERSON_NAME]" at bounding box center [849, 173] width 152 height 14
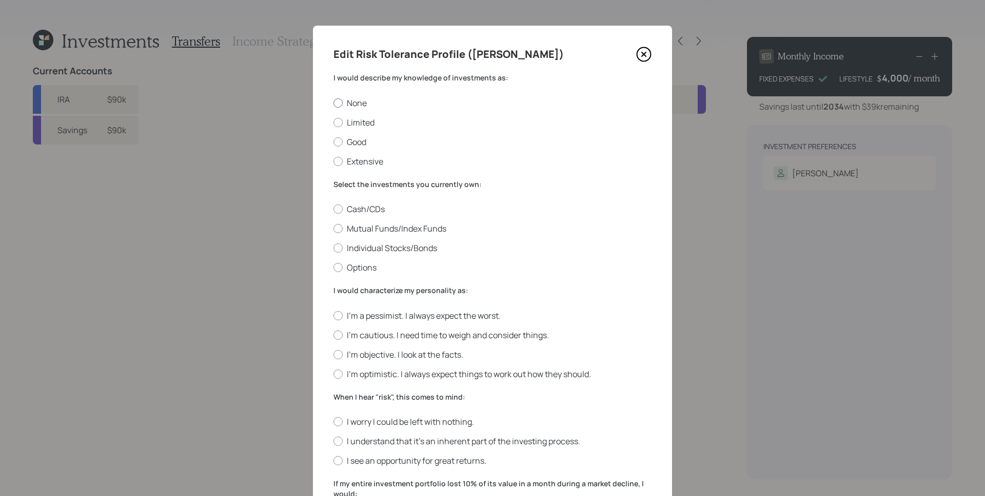
click at [352, 108] on label "None" at bounding box center [492, 102] width 318 height 11
click at [333, 103] on input "None" at bounding box center [333, 103] width 1 height 1
radio input "true"
click at [354, 207] on label "Cash/CDs" at bounding box center [492, 209] width 318 height 11
click at [333, 209] on input "Cash/CDs" at bounding box center [333, 209] width 1 height 1
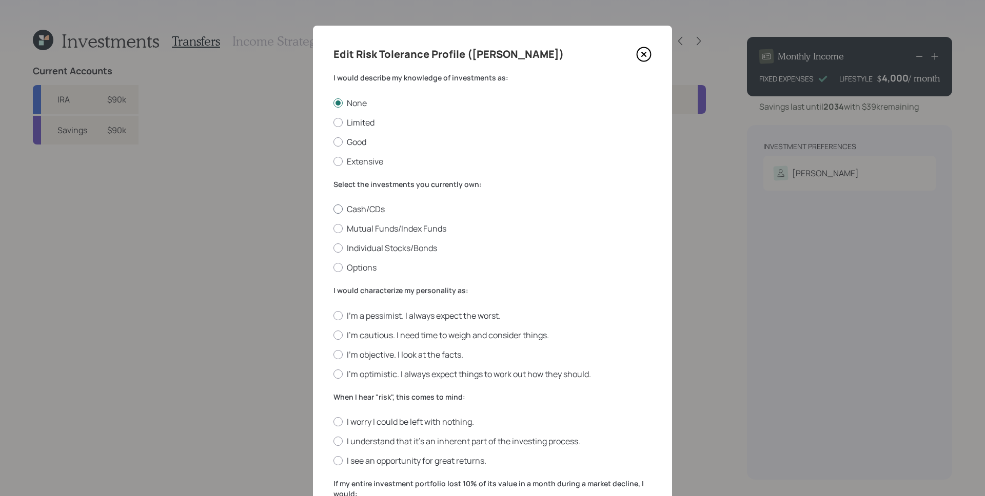
radio input "true"
click at [431, 318] on label "I'm a pessimist. I always expect the worst." at bounding box center [492, 315] width 318 height 11
click at [333, 316] on input "I'm a pessimist. I always expect the worst." at bounding box center [333, 315] width 1 height 1
radio input "true"
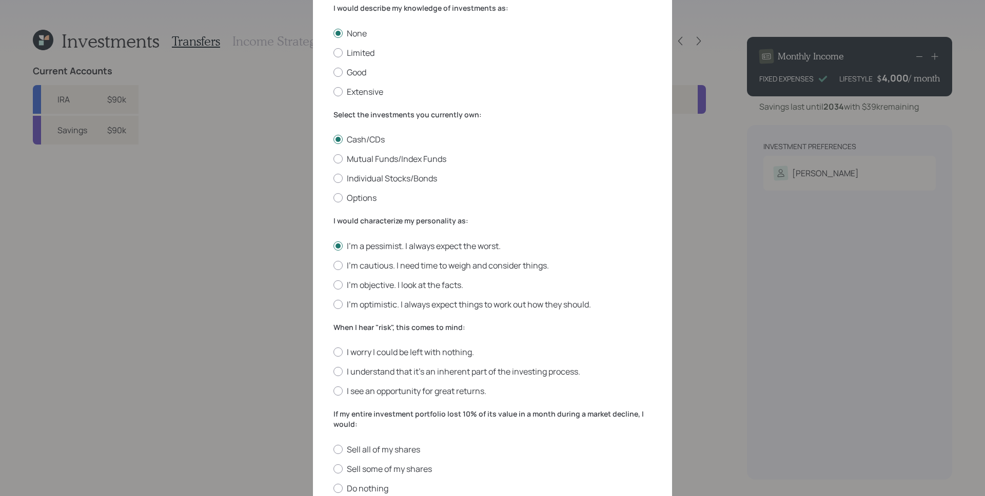
scroll to position [83, 0]
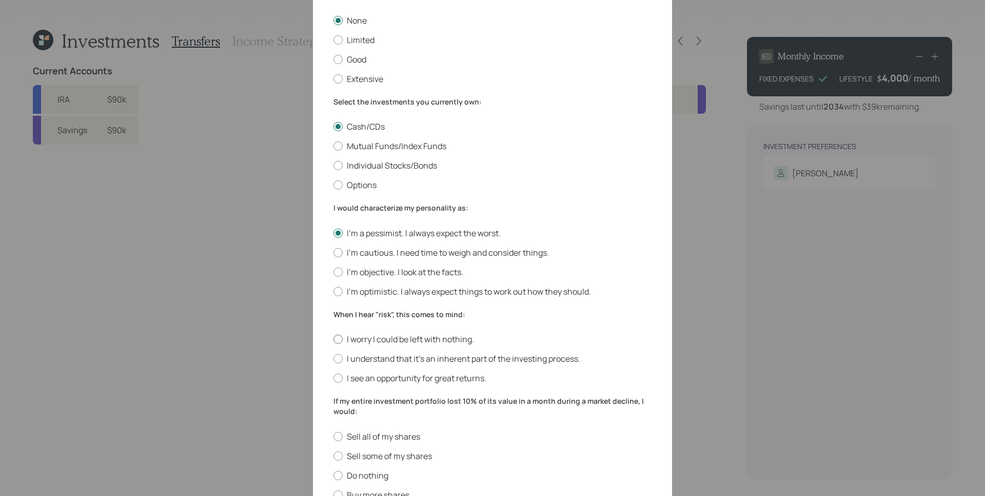
click at [413, 342] on label "I worry I could be left with nothing." at bounding box center [492, 339] width 318 height 11
click at [333, 340] on input "I worry I could be left with nothing." at bounding box center [333, 340] width 1 height 1
radio input "true"
click at [403, 433] on label "Sell all of my shares" at bounding box center [492, 436] width 318 height 11
click at [333, 436] on input "Sell all of my shares" at bounding box center [333, 436] width 1 height 1
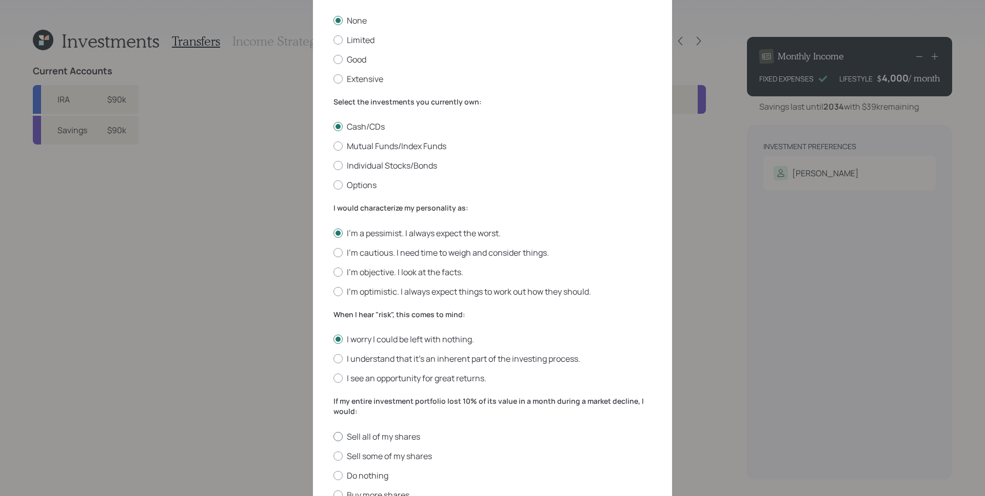
radio input "true"
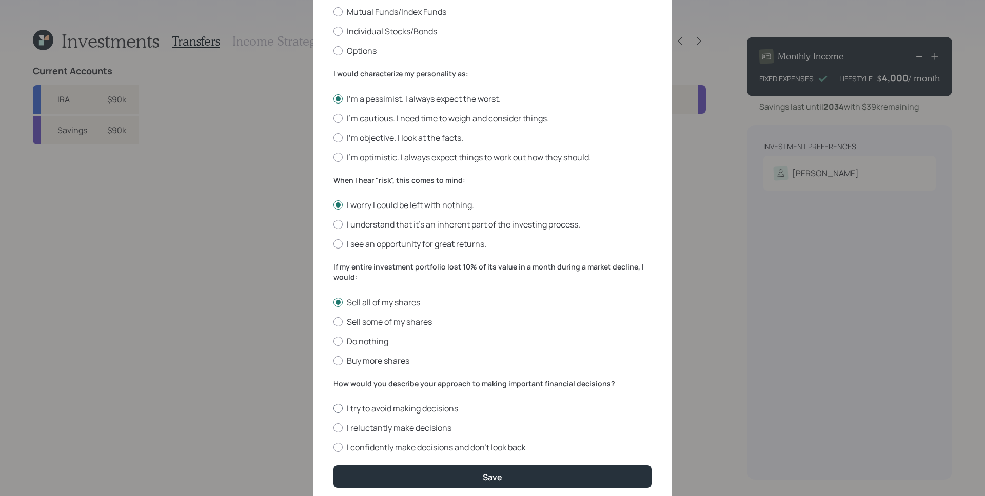
scroll to position [255, 0]
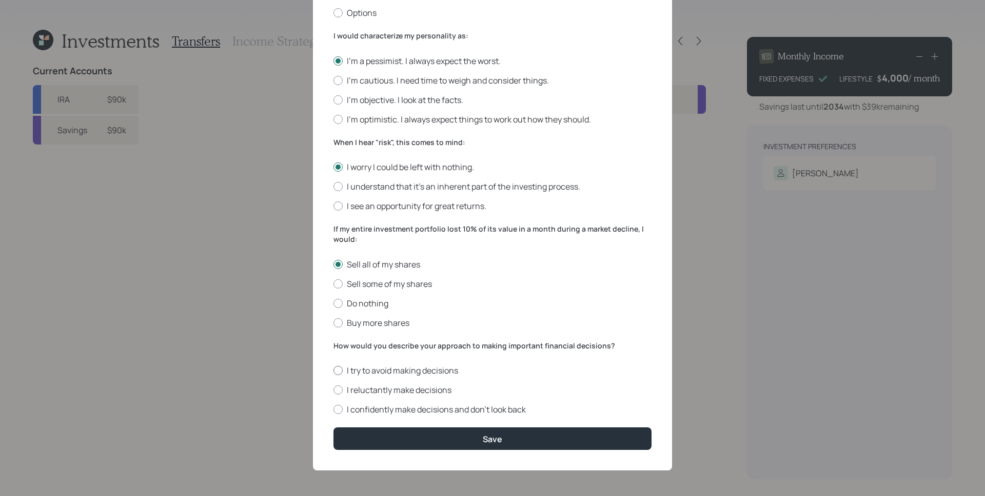
click at [401, 369] on label "I try to avoid making decisions" at bounding box center [492, 370] width 318 height 11
click at [333, 371] on input "I try to avoid making decisions" at bounding box center [333, 371] width 1 height 1
radio input "true"
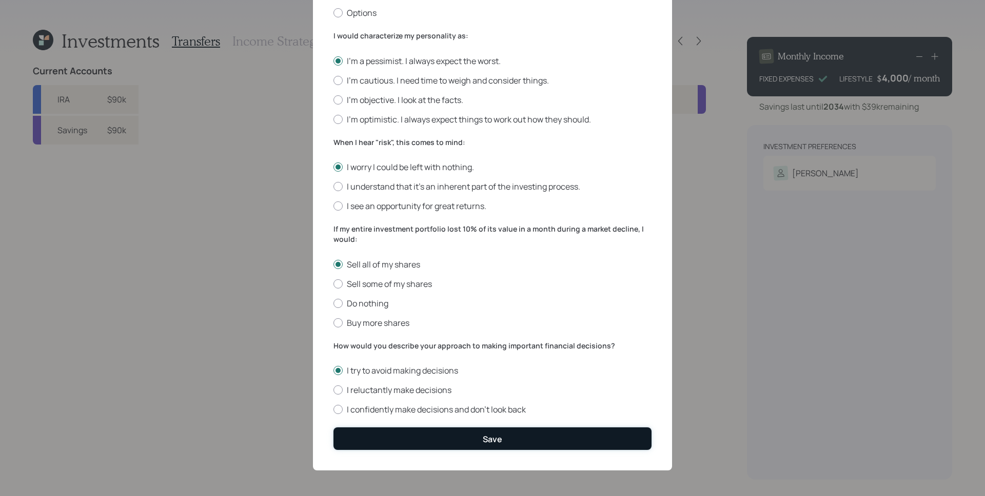
click at [498, 428] on button "Save" at bounding box center [492, 439] width 318 height 22
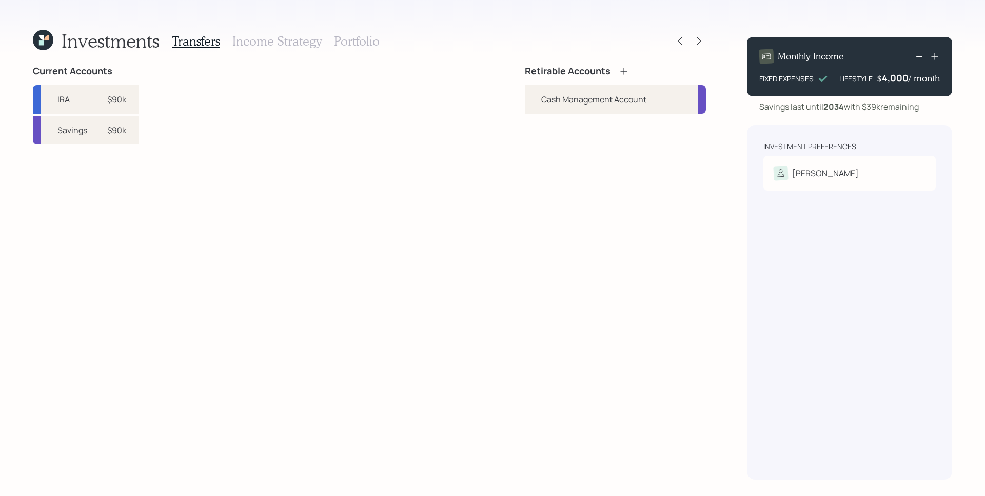
click at [622, 73] on icon at bounding box center [624, 71] width 10 height 10
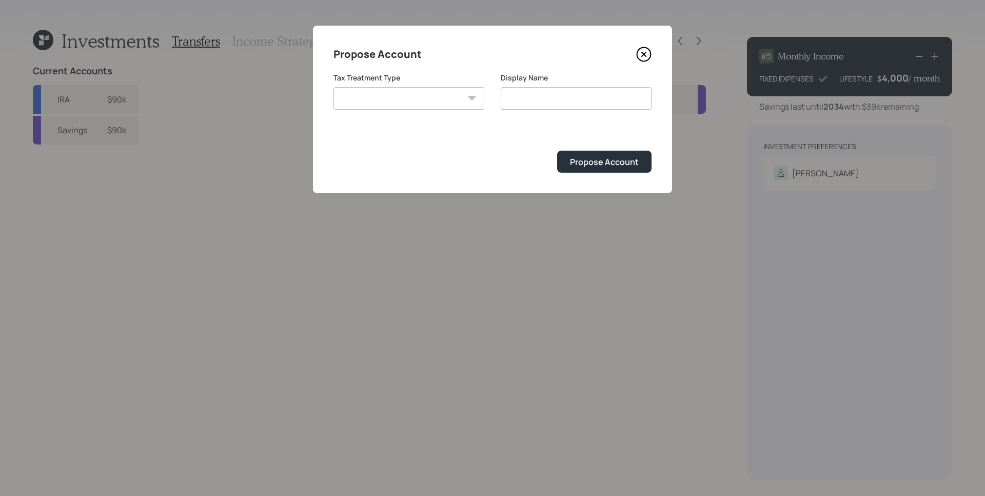
click at [406, 108] on select "Roth Taxable Traditional" at bounding box center [408, 98] width 151 height 23
select select "taxable"
click at [333, 87] on select "Roth Taxable Traditional" at bounding box center [408, 98] width 151 height 23
type input "Taxable"
click at [395, 96] on select "Roth Taxable Traditional" at bounding box center [408, 98] width 151 height 23
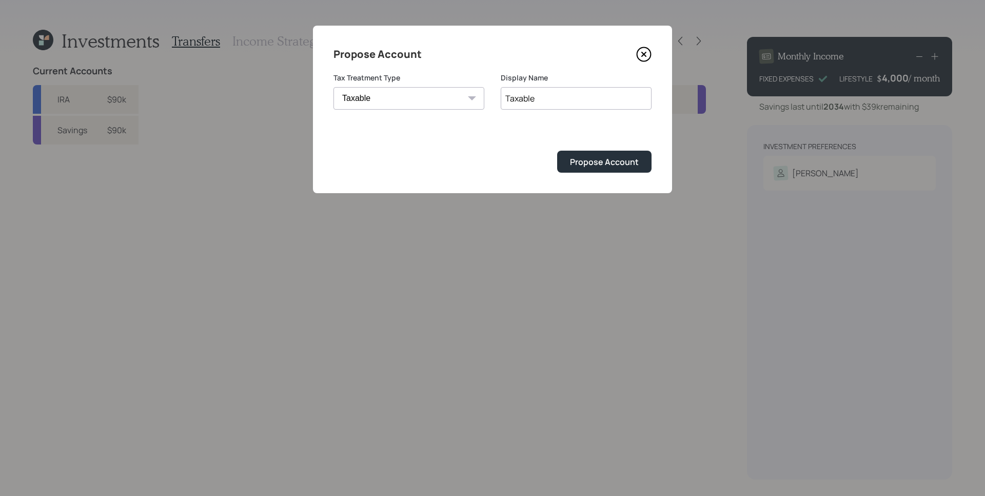
select select "traditional"
click at [333, 87] on select "Roth Taxable Traditional" at bounding box center [408, 98] width 151 height 23
click at [549, 94] on input "Taxable" at bounding box center [576, 98] width 151 height 23
click at [550, 94] on input "Taxable" at bounding box center [576, 98] width 151 height 23
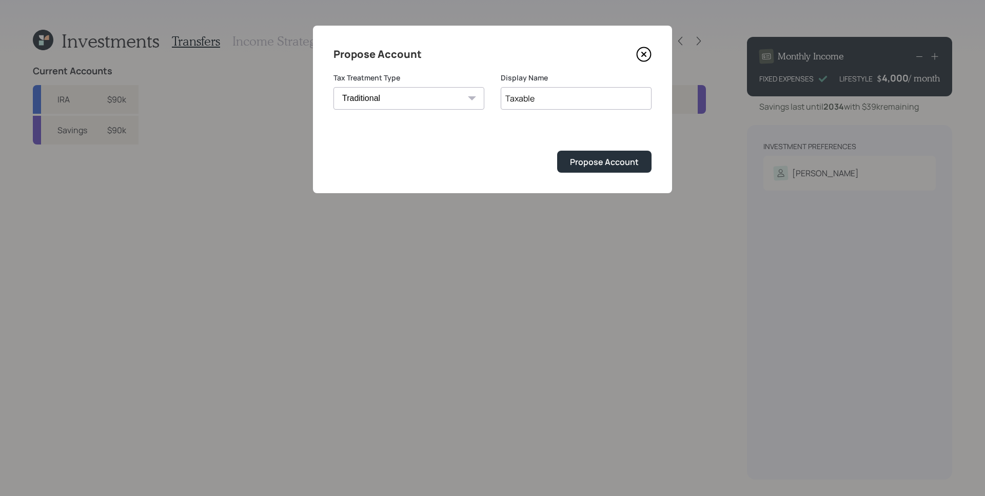
click at [642, 54] on icon at bounding box center [643, 54] width 15 height 15
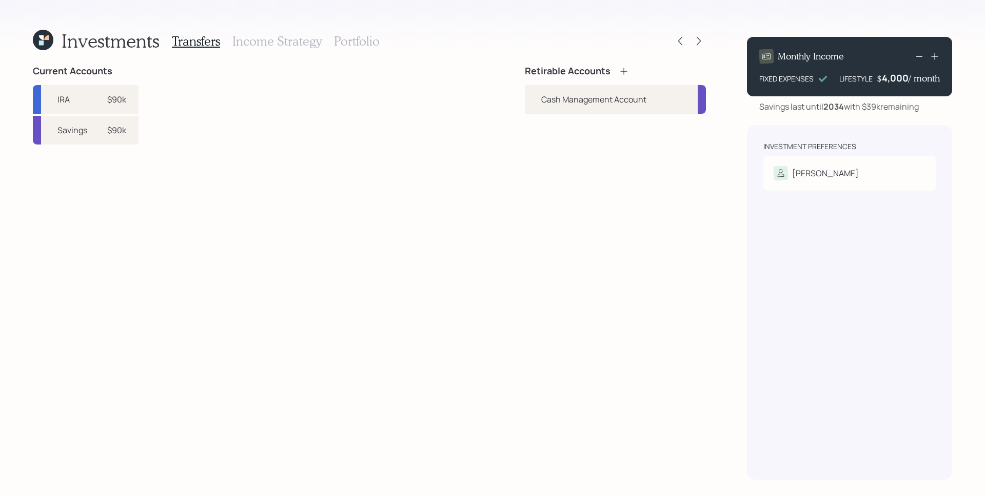
click at [623, 69] on icon at bounding box center [623, 71] width 7 height 7
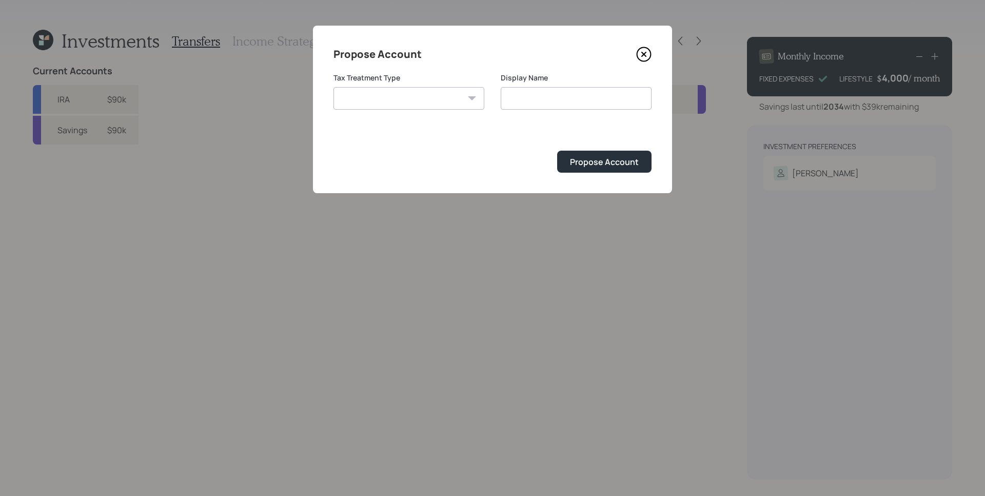
click at [446, 100] on select "Roth Taxable Traditional" at bounding box center [408, 98] width 151 height 23
select select "traditional"
click at [333, 87] on select "Roth Taxable Traditional" at bounding box center [408, 98] width 151 height 23
click at [555, 102] on input "Traditional" at bounding box center [576, 98] width 151 height 23
type input "Traditional IRA"
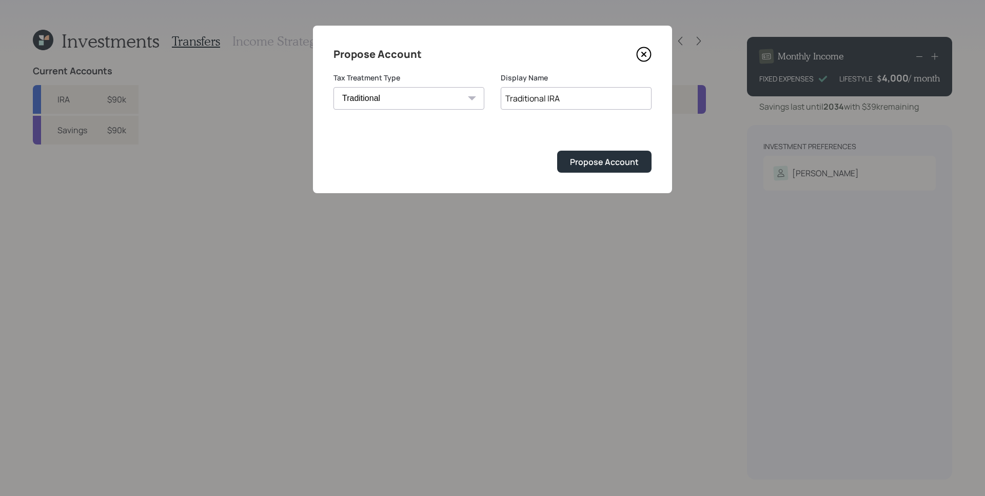
click at [557, 151] on button "Propose Account" at bounding box center [604, 162] width 94 height 22
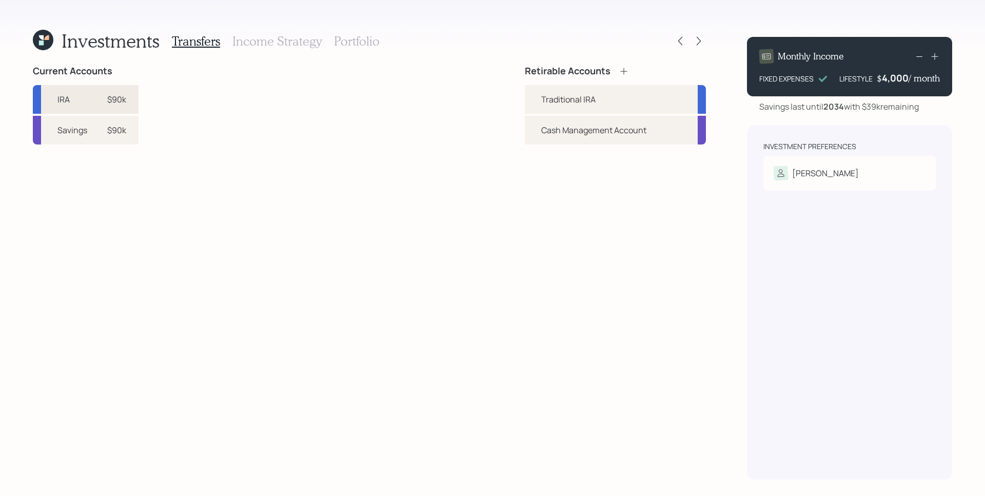
click at [124, 99] on div "$90k" at bounding box center [116, 99] width 19 height 12
click at [597, 107] on div "Traditional IRA" at bounding box center [615, 99] width 181 height 29
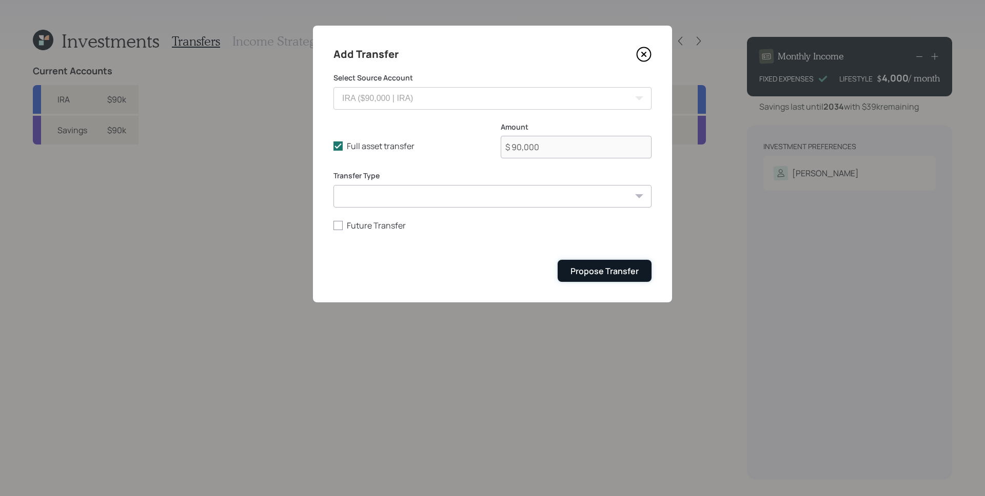
drag, startPoint x: 607, startPoint y: 275, endPoint x: 601, endPoint y: 275, distance: 6.2
click at [606, 275] on div "Propose Transfer" at bounding box center [604, 271] width 68 height 11
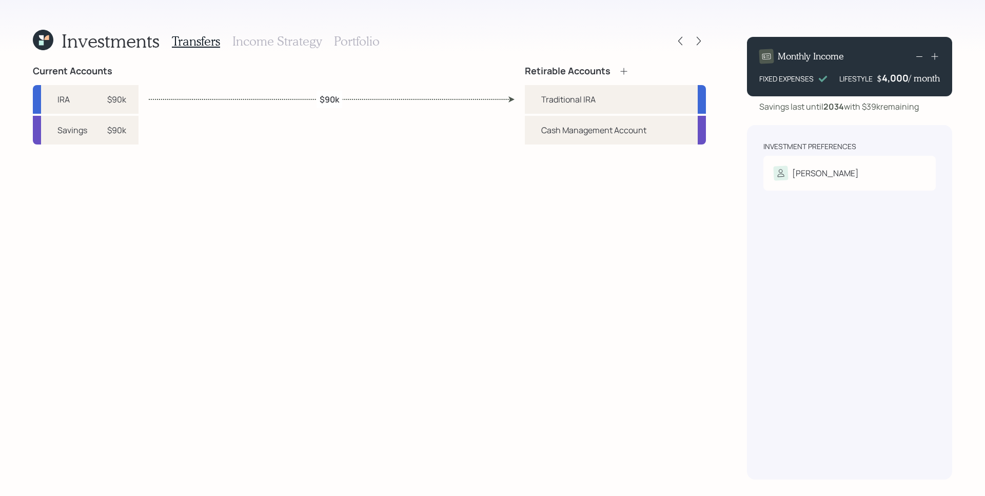
click at [269, 34] on h3 "Income Strategy" at bounding box center [276, 41] width 89 height 15
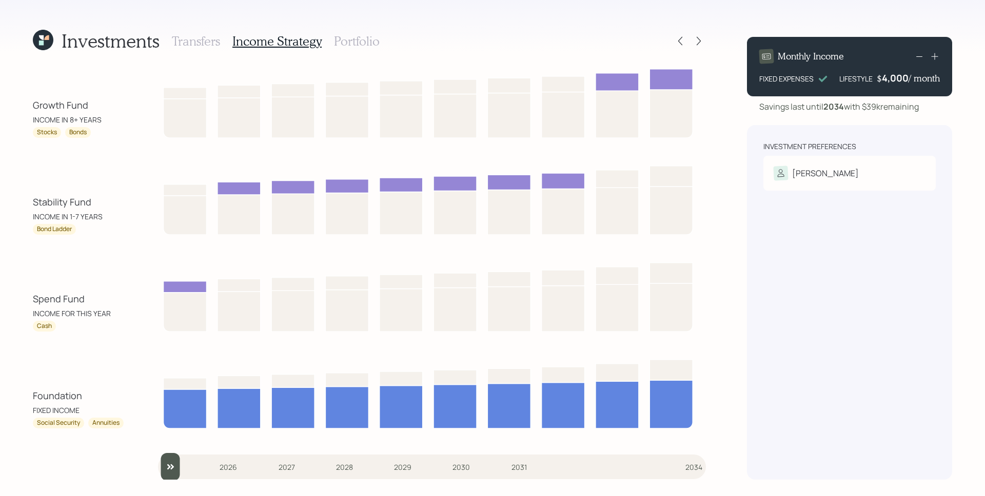
click at [345, 45] on h3 "Portfolio" at bounding box center [357, 41] width 46 height 15
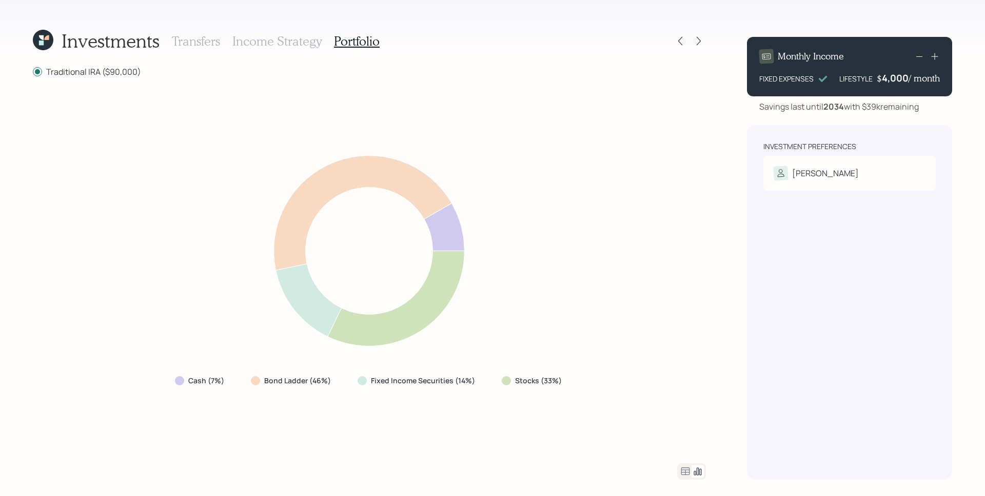
click at [681, 470] on icon at bounding box center [685, 472] width 9 height 8
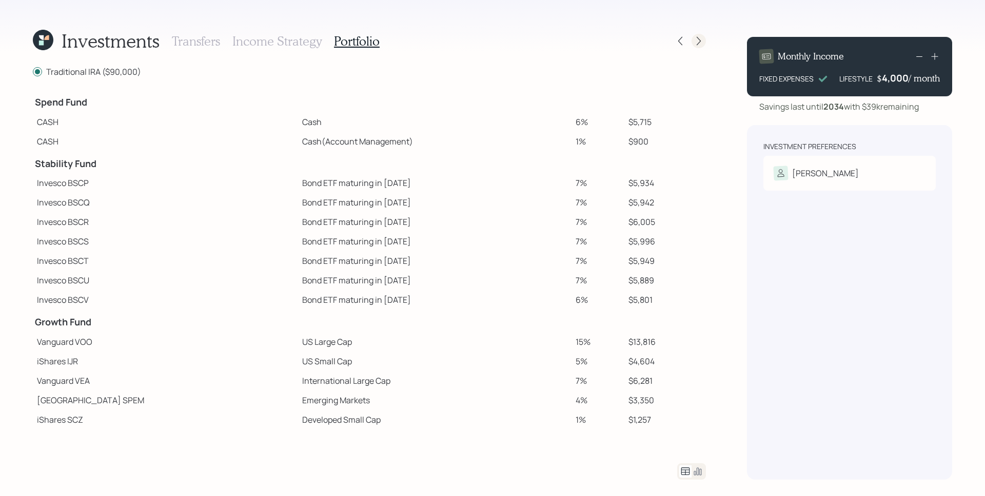
click at [697, 42] on icon at bounding box center [698, 41] width 10 height 10
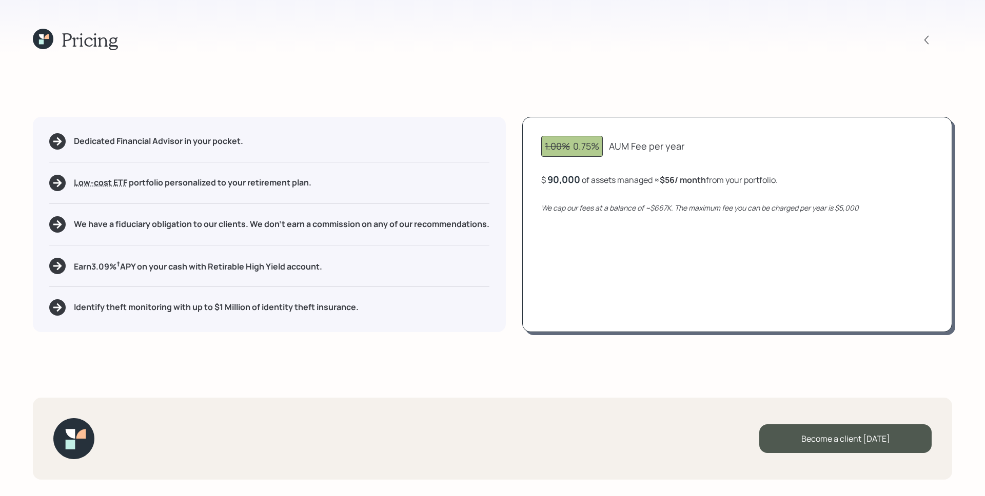
click at [43, 35] on icon at bounding box center [41, 36] width 5 height 5
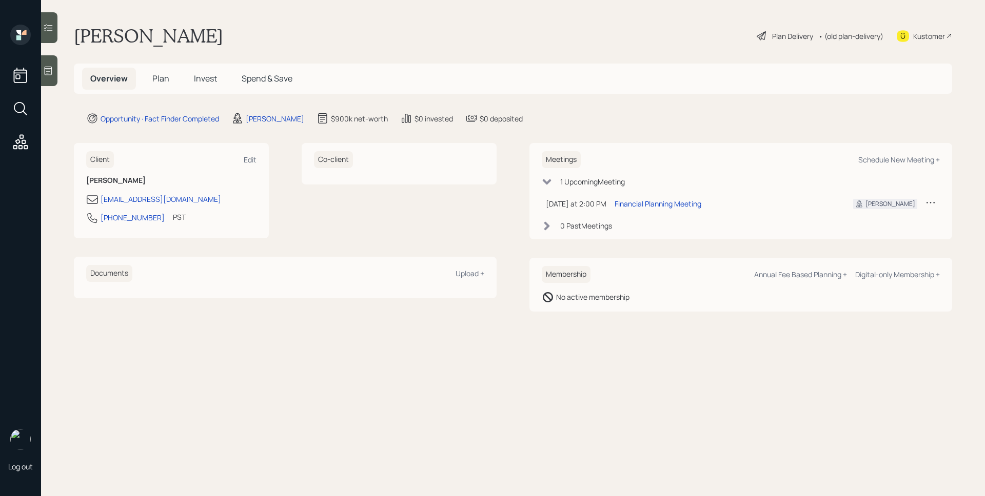
click at [207, 77] on span "Invest" at bounding box center [205, 78] width 23 height 11
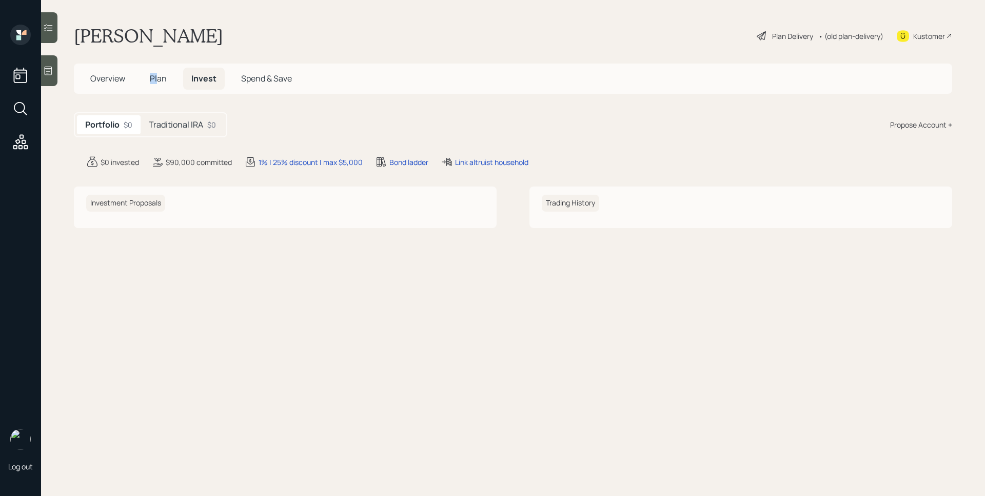
click at [158, 73] on span "Plan" at bounding box center [158, 78] width 17 height 11
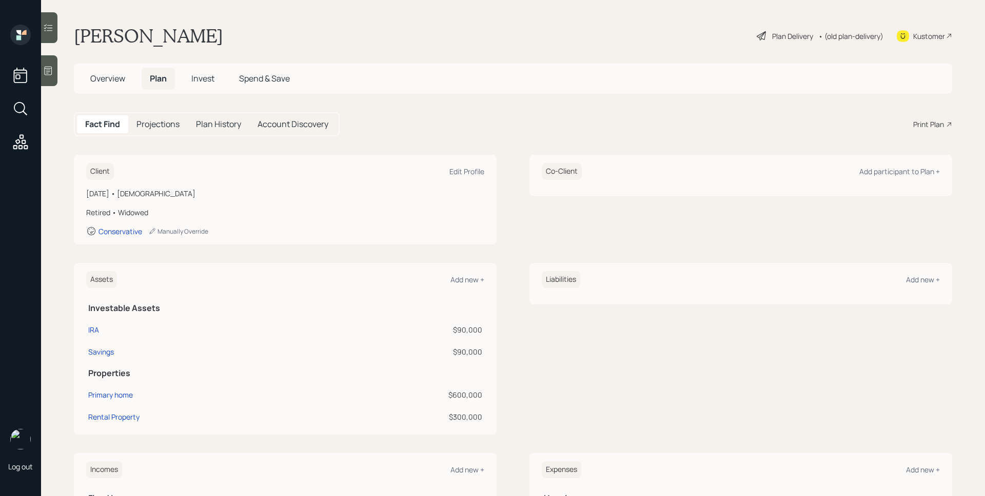
click at [936, 125] on div "Print Plan" at bounding box center [932, 124] width 39 height 11
click at [82, 80] on div "Overview Plan Invest Spend & Save" at bounding box center [513, 79] width 878 height 30
click at [97, 78] on span "Overview" at bounding box center [107, 78] width 35 height 11
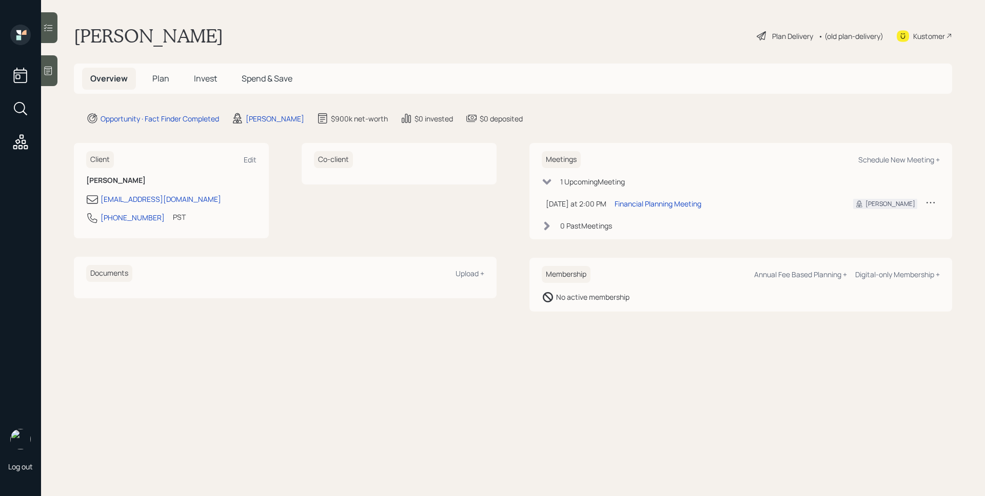
click at [931, 202] on icon at bounding box center [930, 202] width 10 height 10
click at [692, 120] on div "Opportunity · Fact Finder Completed James DiStasi $900k net-worth $0 invested $…" at bounding box center [519, 118] width 866 height 12
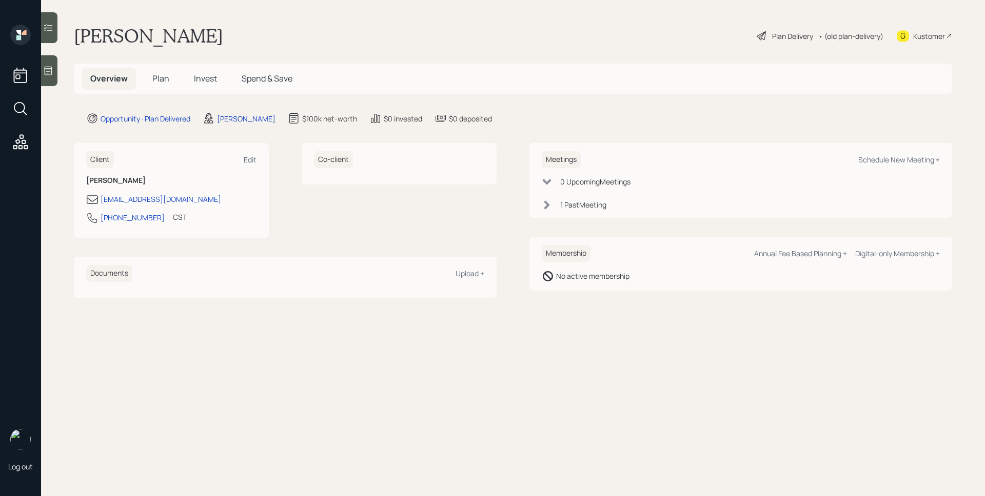
click at [167, 84] on span "Plan" at bounding box center [160, 78] width 17 height 11
